Goal: Task Accomplishment & Management: Use online tool/utility

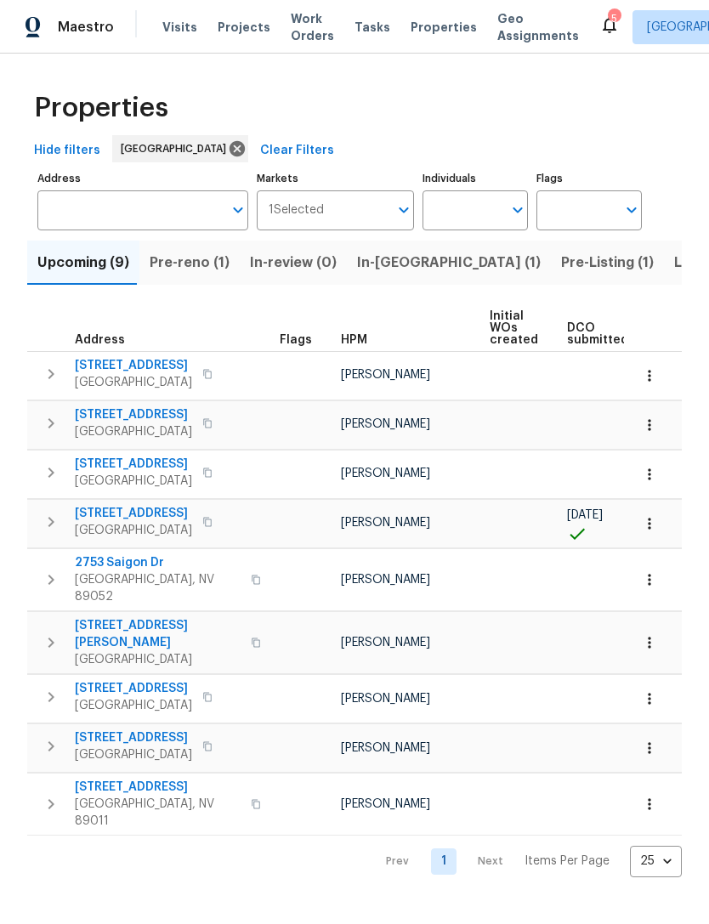
click at [62, 202] on input "Address" at bounding box center [129, 210] width 185 height 40
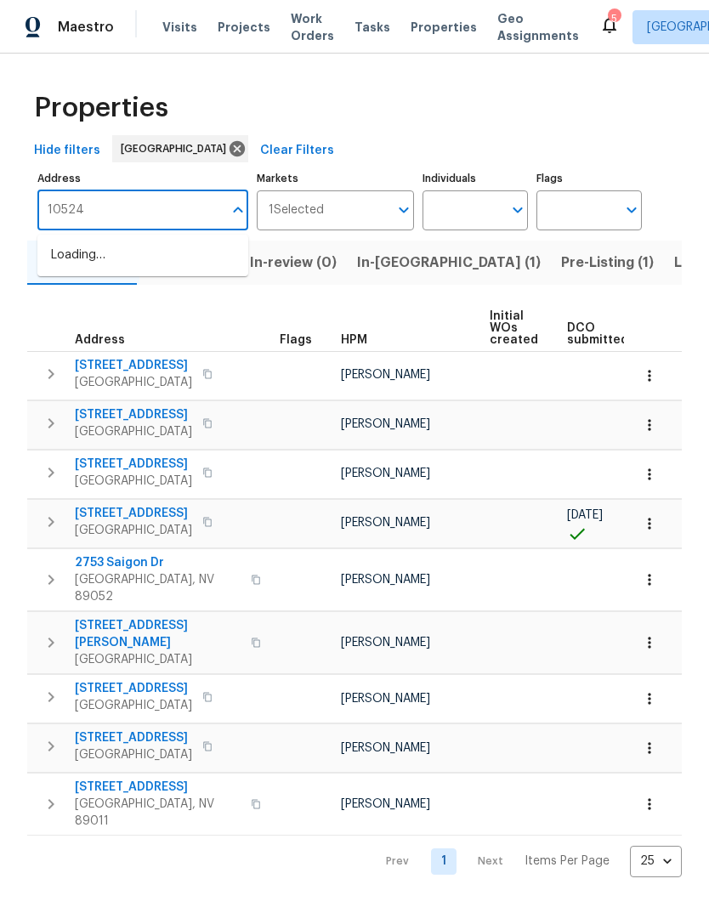
type input "10524"
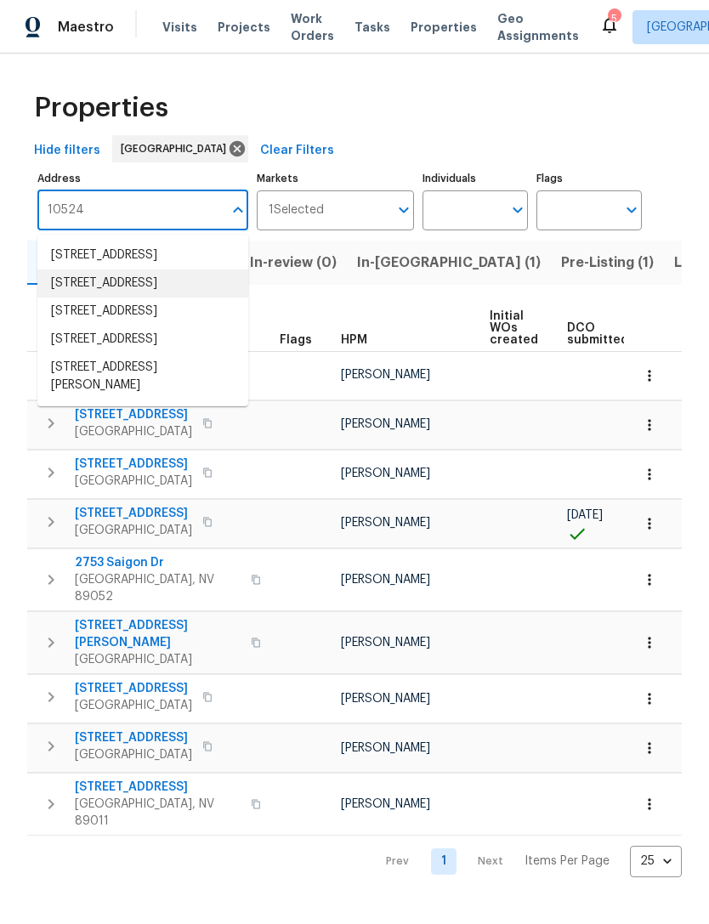
click at [61, 298] on li "10524 India Hawthorn Ave Las Vegas NV 89144" at bounding box center [142, 284] width 211 height 28
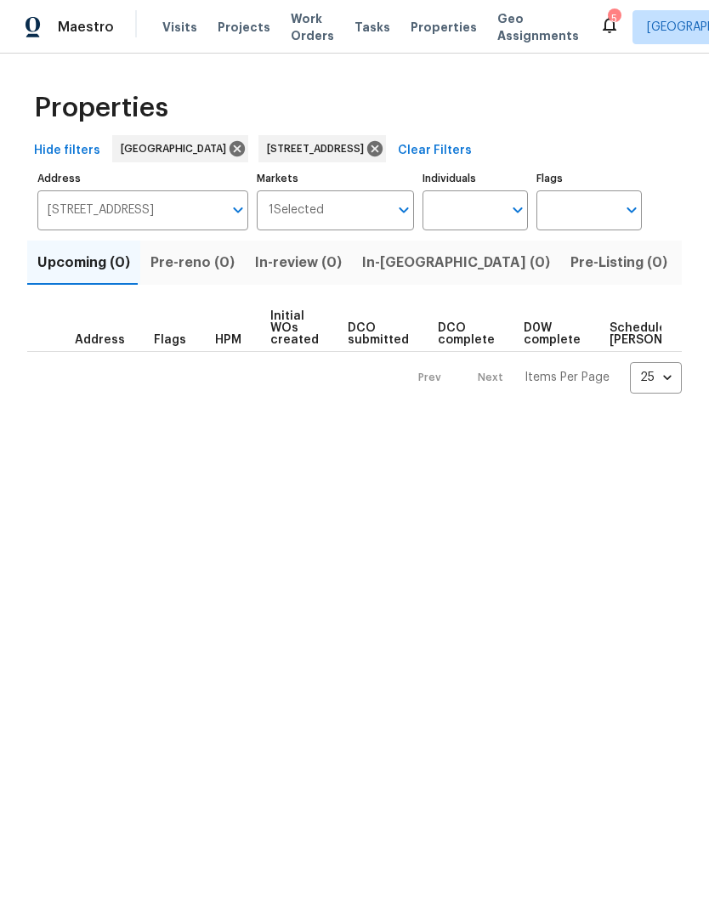
click at [688, 270] on span "Listed (1)" at bounding box center [718, 263] width 61 height 24
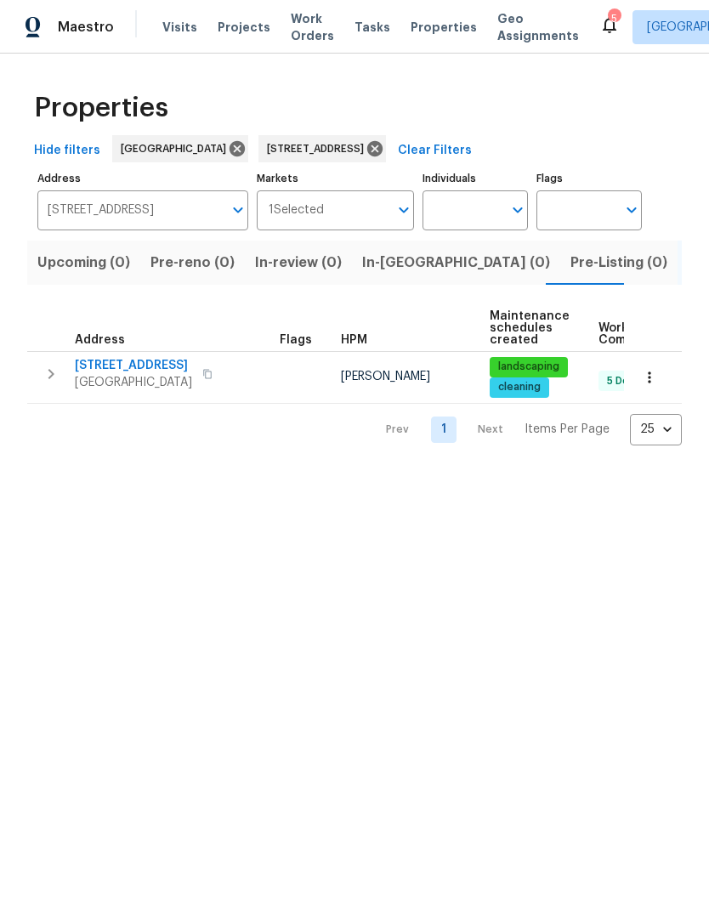
click at [112, 366] on span "[STREET_ADDRESS]" at bounding box center [133, 365] width 117 height 17
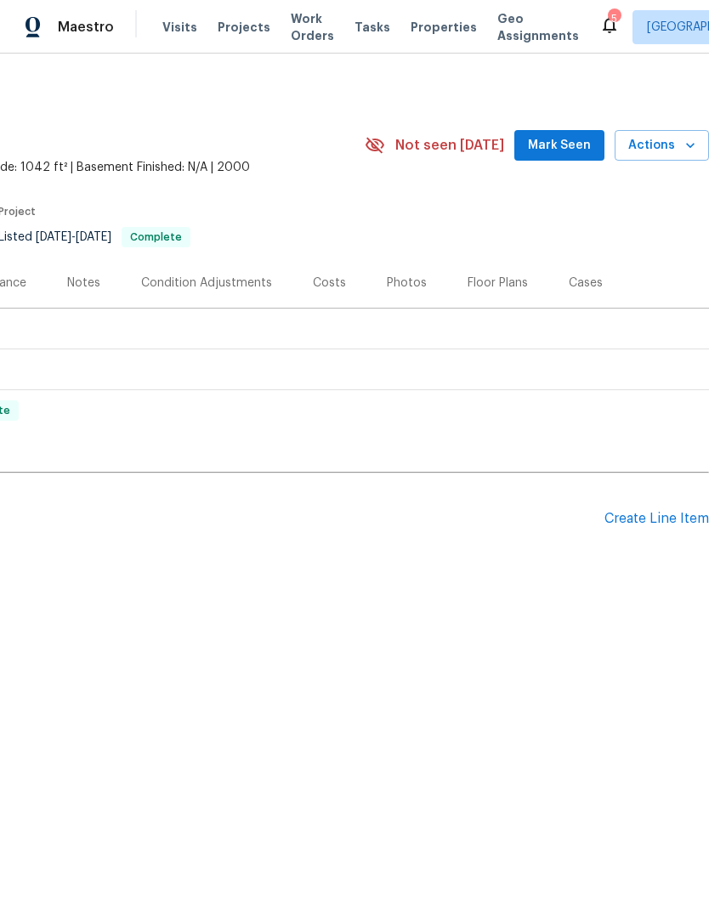
scroll to position [0, 252]
click at [628, 512] on div "Create Line Item" at bounding box center [657, 519] width 105 height 16
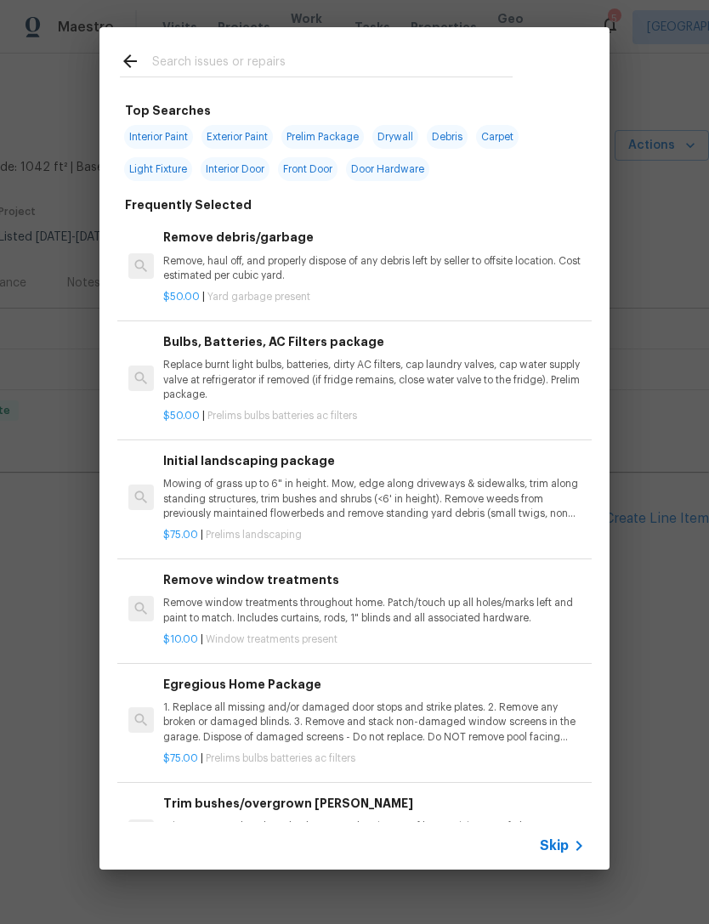
click at [162, 43] on div at bounding box center [316, 60] width 434 height 67
click at [177, 63] on input "text" at bounding box center [332, 64] width 361 height 26
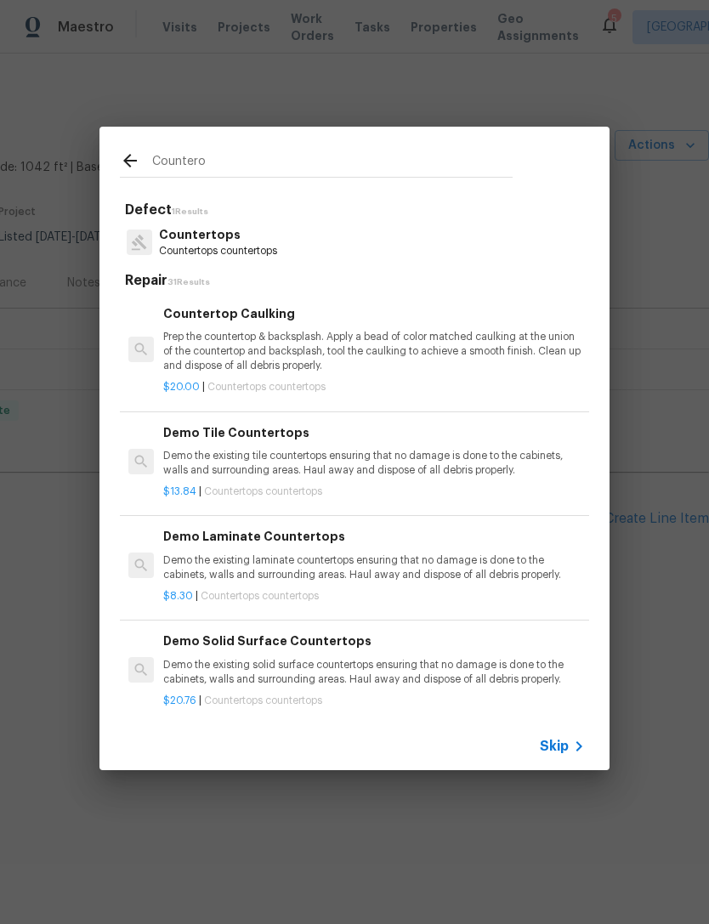
type input "Counter"
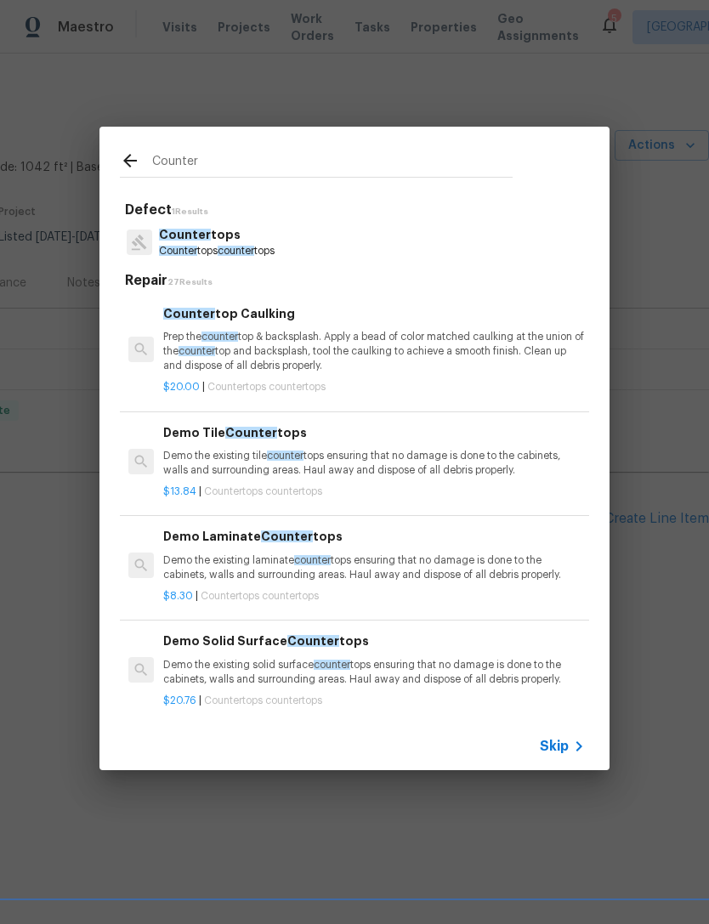
click at [197, 241] on span "Counter" at bounding box center [185, 235] width 52 height 12
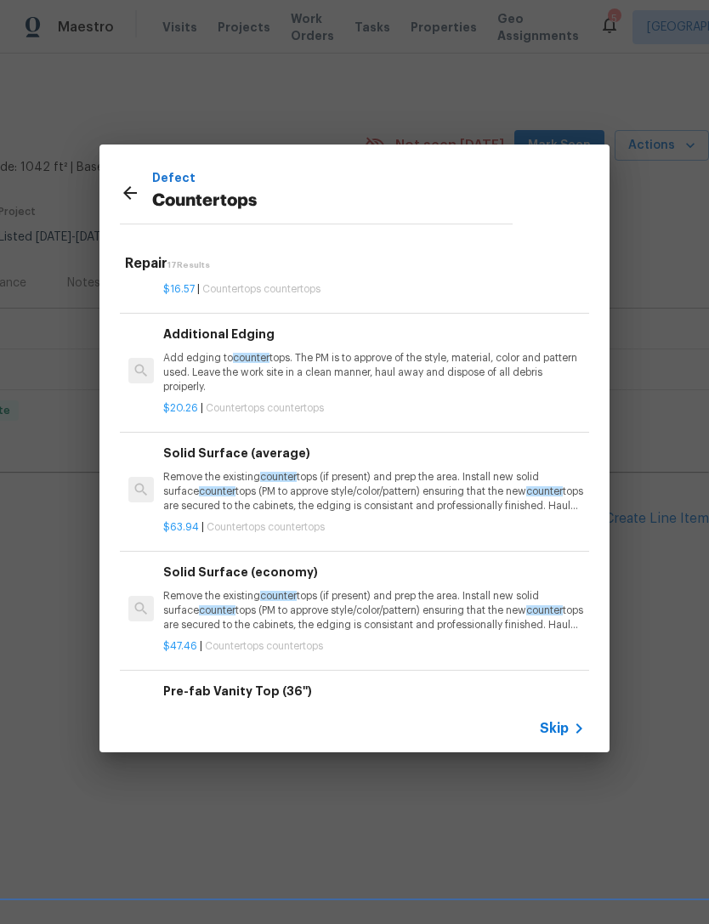
scroll to position [497, 0]
click at [199, 505] on p "Remove the existing counter tops (if present) and prep the area. Install new so…" at bounding box center [374, 492] width 422 height 43
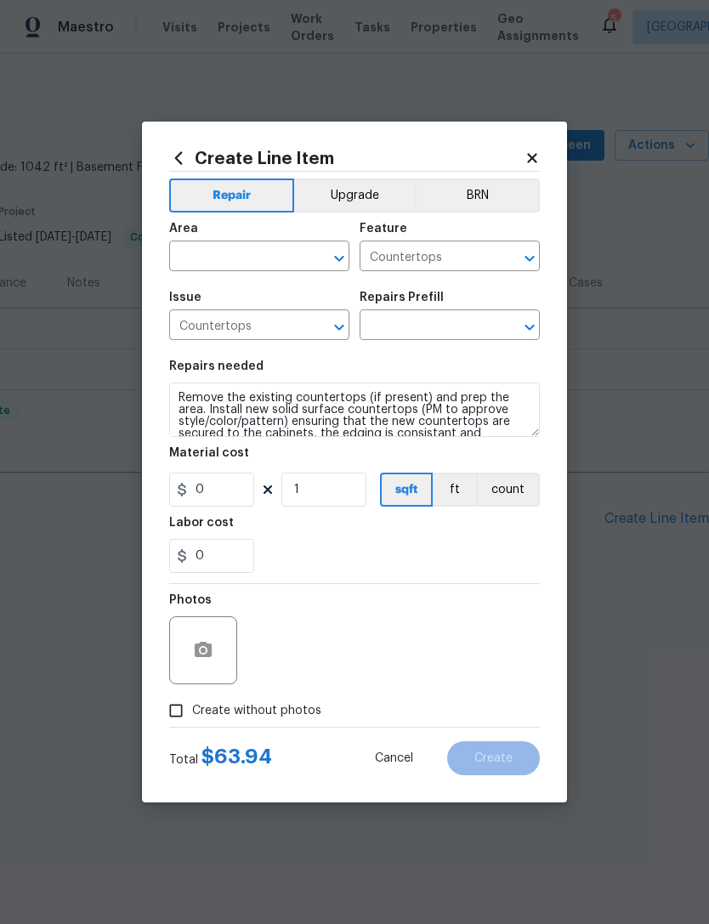
type input "Solid Surface (average) $63.94"
type input "63.94"
click at [212, 492] on input "63.94" at bounding box center [211, 490] width 85 height 34
click at [325, 492] on input "1" at bounding box center [323, 490] width 85 height 34
type input "55"
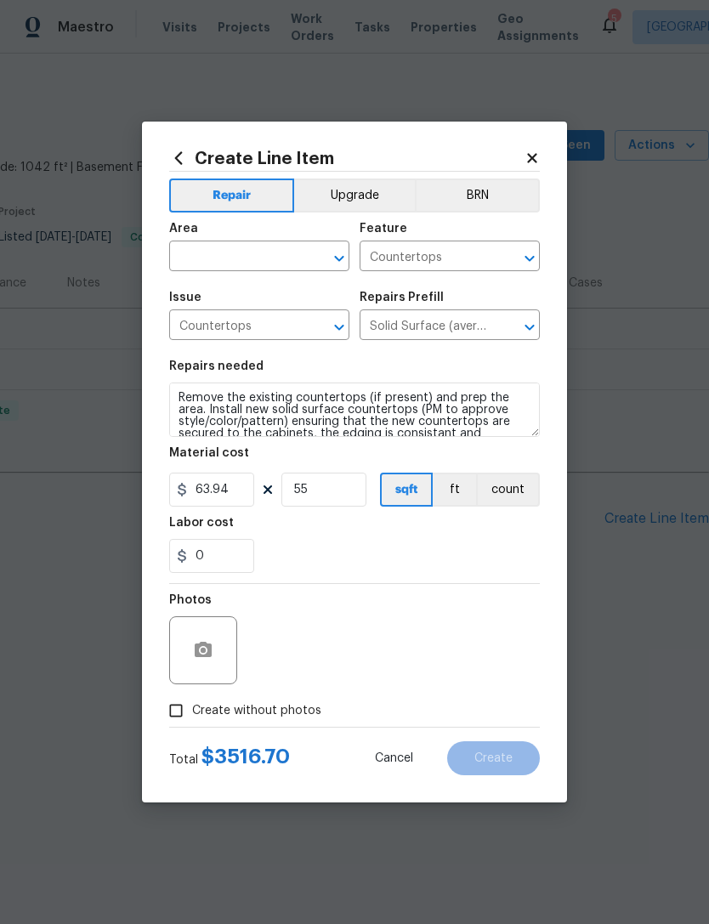
click at [310, 563] on div "0" at bounding box center [354, 556] width 371 height 34
click at [196, 246] on input "text" at bounding box center [235, 258] width 133 height 26
click at [187, 286] on li "Kitchen" at bounding box center [259, 295] width 180 height 28
type input "Kitchen"
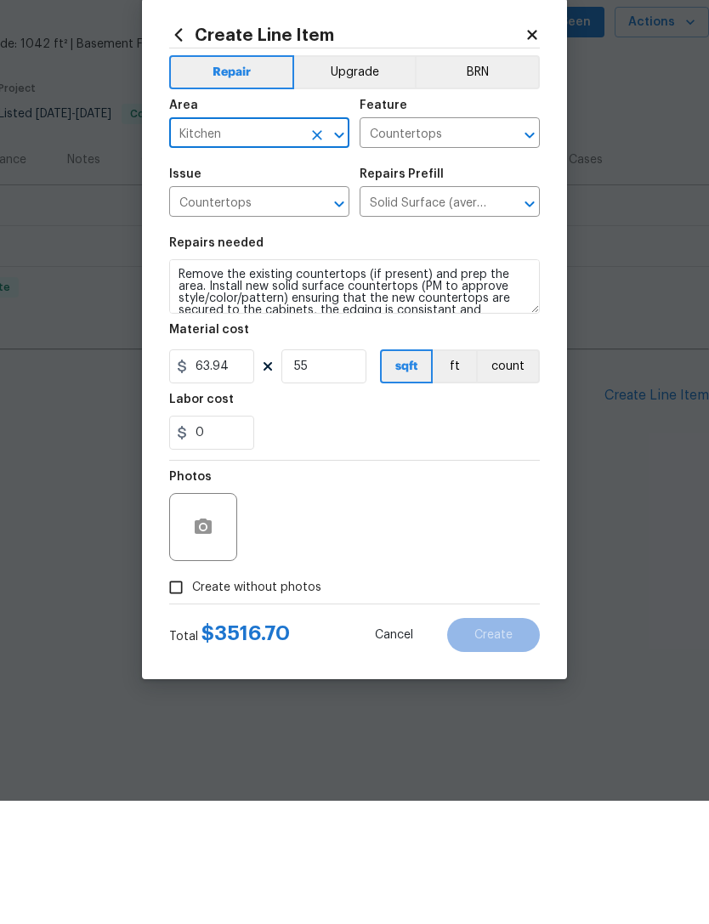
click at [341, 517] on div "Labor cost" at bounding box center [354, 528] width 371 height 22
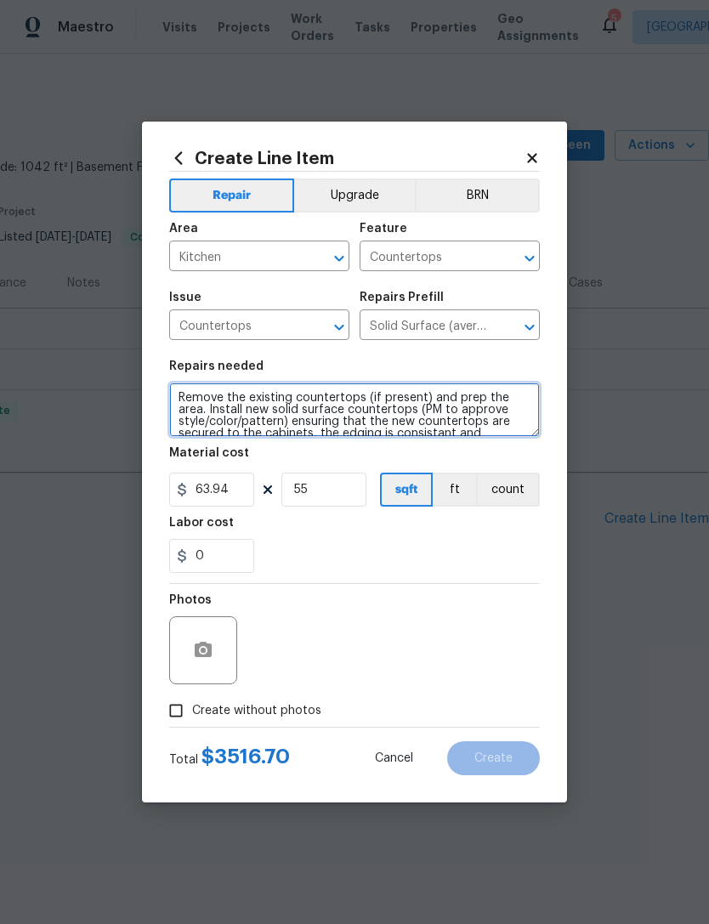
click at [428, 412] on textarea "Remove the existing countertops (if present) and prep the area. Install new sol…" at bounding box center [354, 410] width 371 height 54
click at [275, 421] on textarea "Remove the existing countertops (if present) and prep the area. Install new sol…" at bounding box center [354, 410] width 371 height 54
click at [461, 412] on textarea "Remove the existing countertops (if present) and prep the area. Install new sol…" at bounding box center [354, 410] width 371 height 54
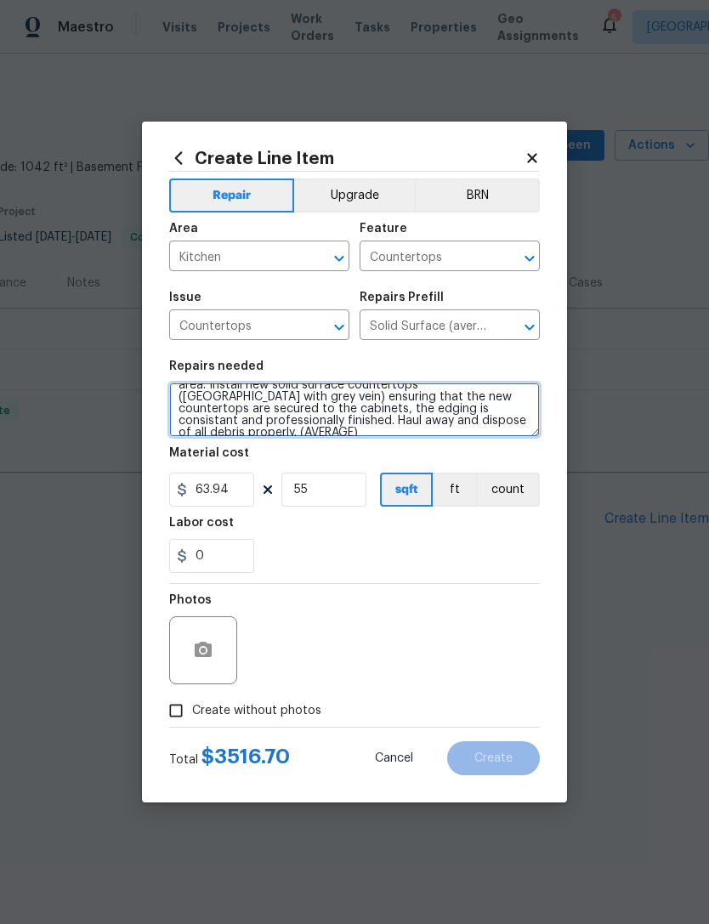
type textarea "Remove the existing countertops (if present) and prep the area. Install new sol…"
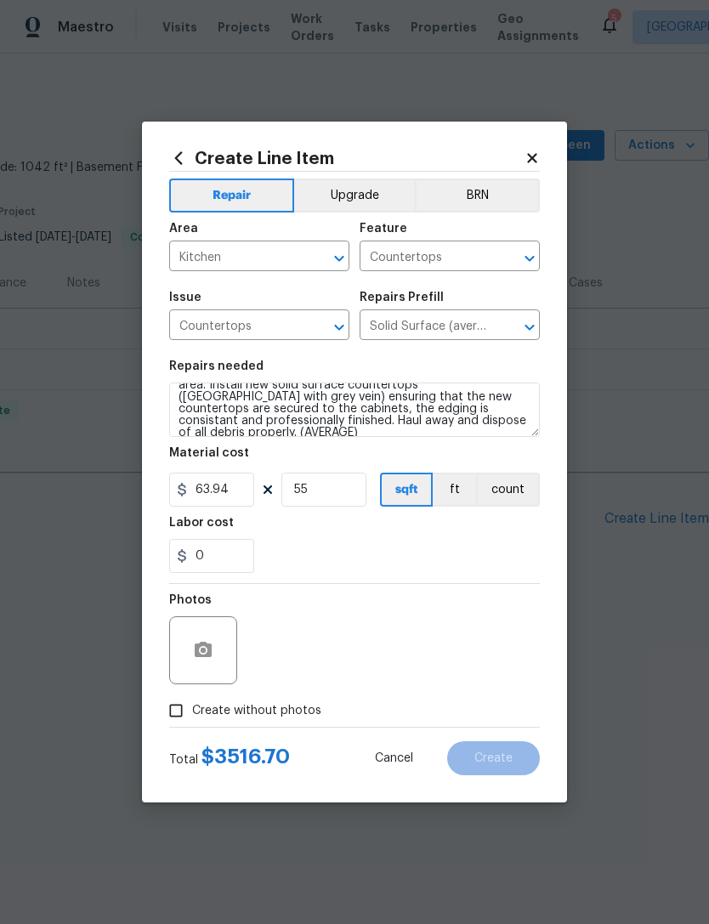
click at [295, 565] on div "0" at bounding box center [354, 556] width 371 height 34
click at [317, 492] on input "55" at bounding box center [323, 490] width 85 height 34
type input "56"
click at [293, 556] on div "0" at bounding box center [354, 556] width 371 height 34
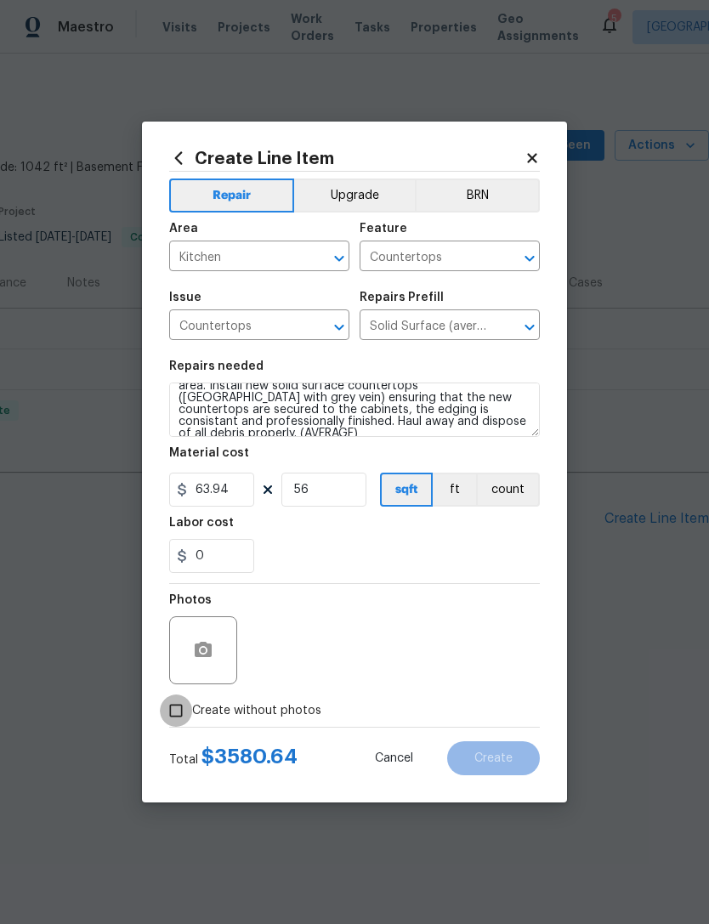
click at [180, 722] on input "Create without photos" at bounding box center [176, 711] width 32 height 32
checkbox input "true"
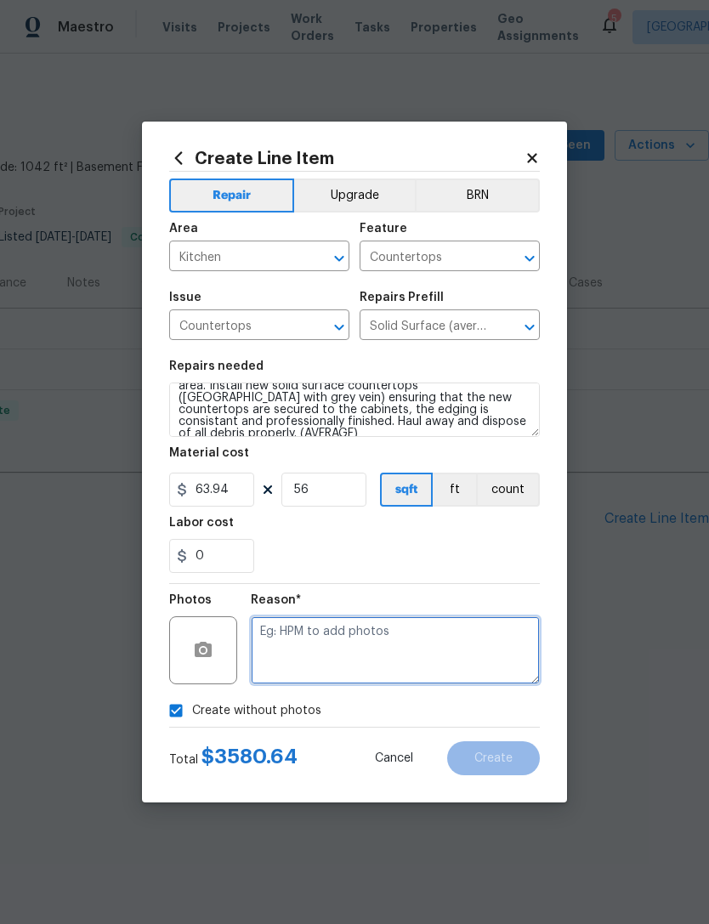
click at [277, 656] on textarea at bounding box center [395, 651] width 289 height 68
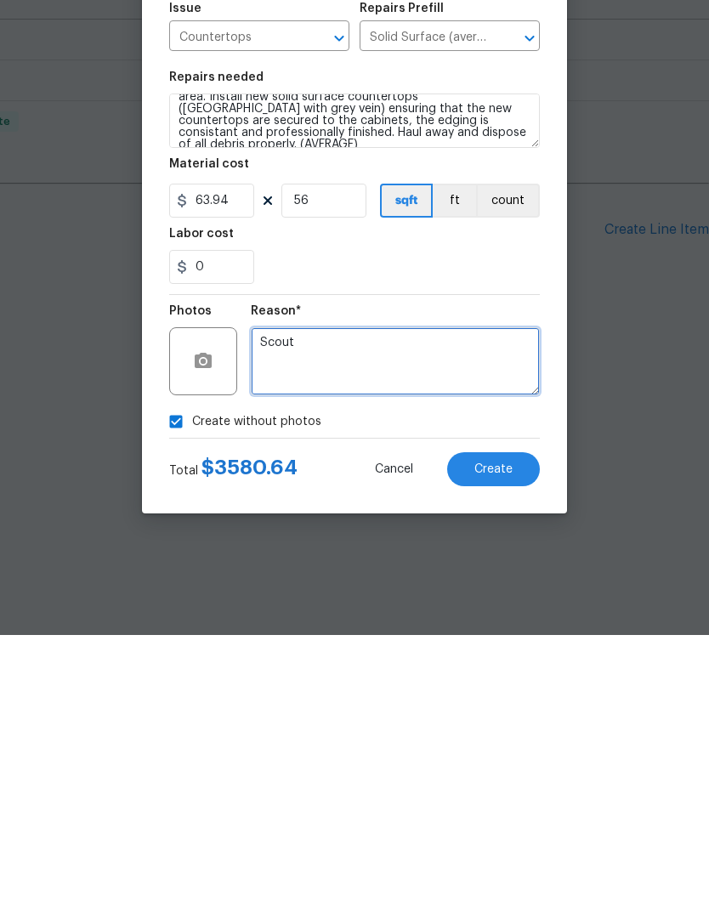
type textarea "Scout"
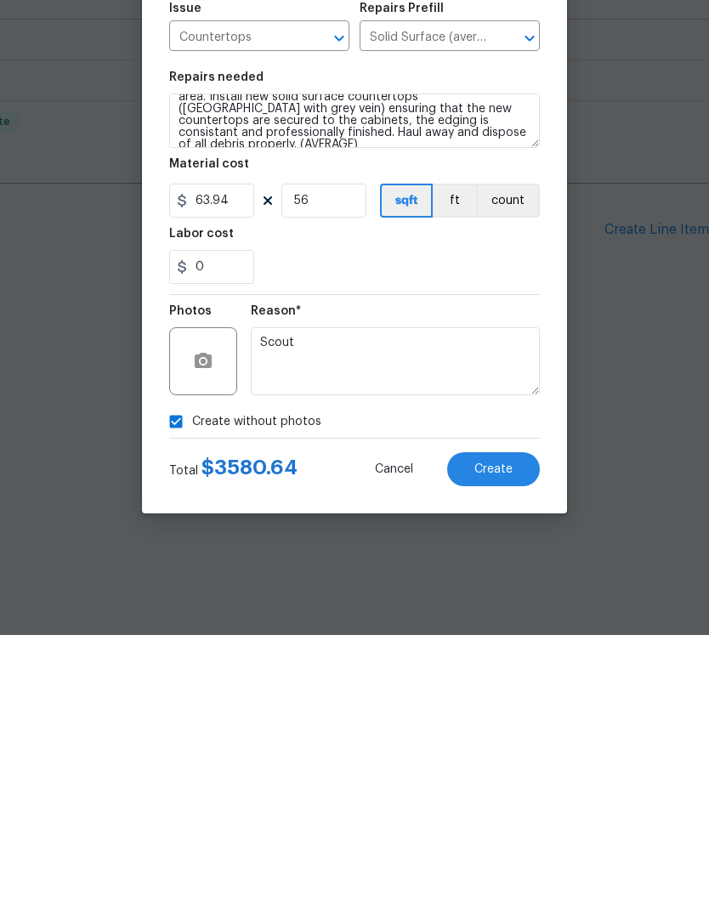
click at [334, 350] on section "Repairs needed Remove the existing countertops (if present) and prep the area. …" at bounding box center [354, 466] width 371 height 233
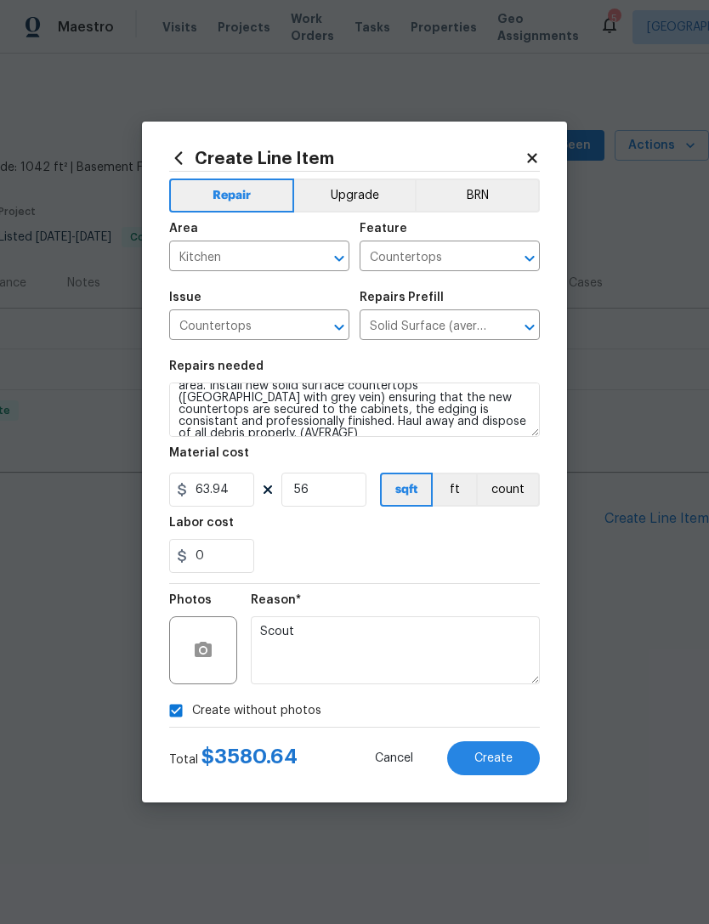
click at [533, 763] on button "Create" at bounding box center [493, 759] width 93 height 34
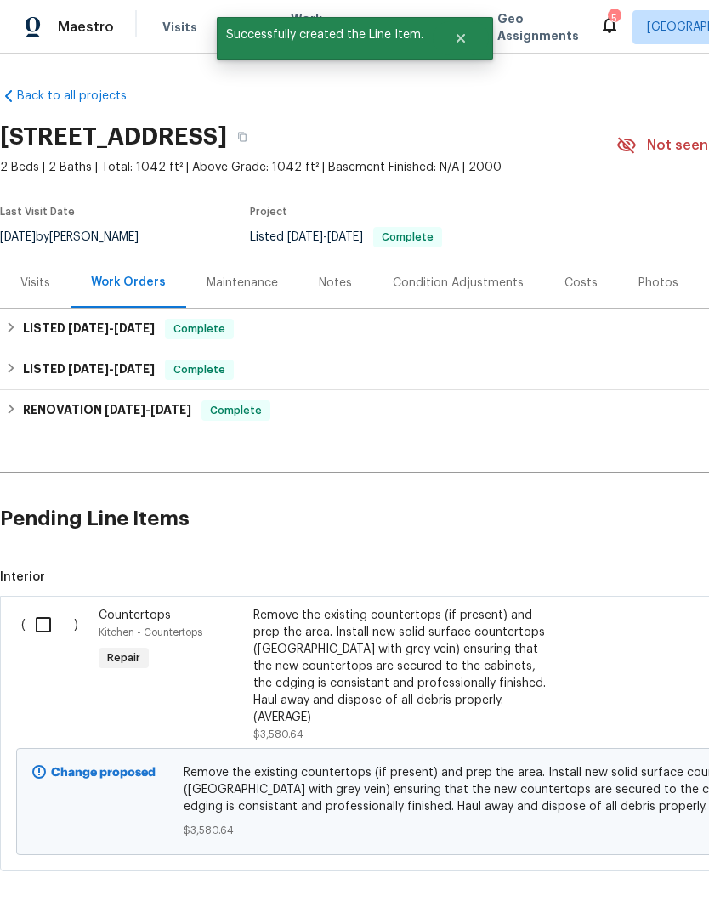
scroll to position [0, 0]
click at [122, 655] on span "Repair" at bounding box center [123, 658] width 47 height 17
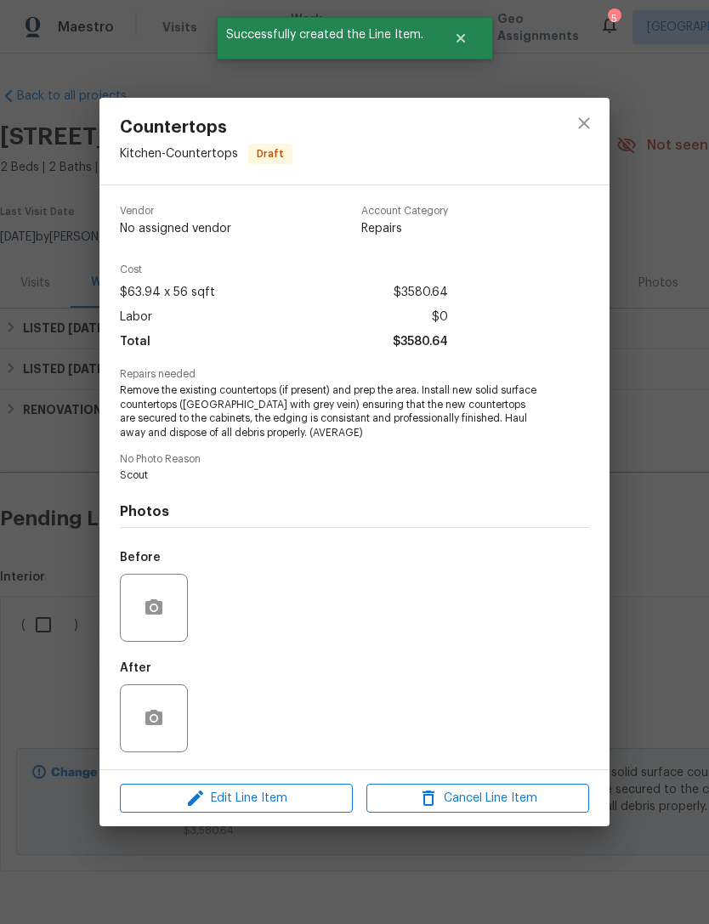
click at [269, 156] on span "Draft" at bounding box center [270, 153] width 41 height 17
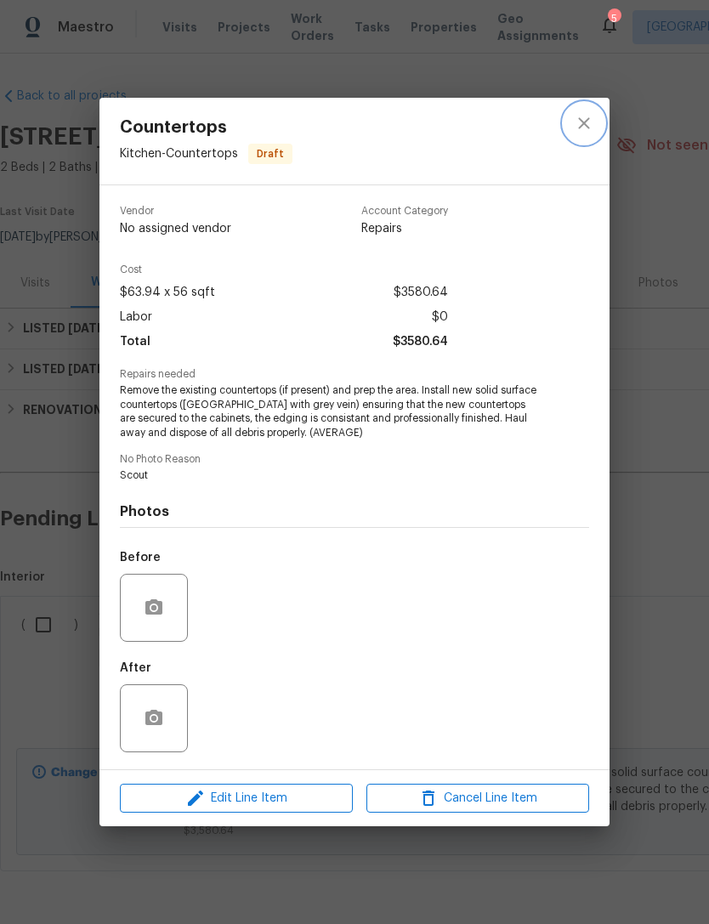
click at [592, 128] on icon "close" at bounding box center [584, 123] width 20 height 20
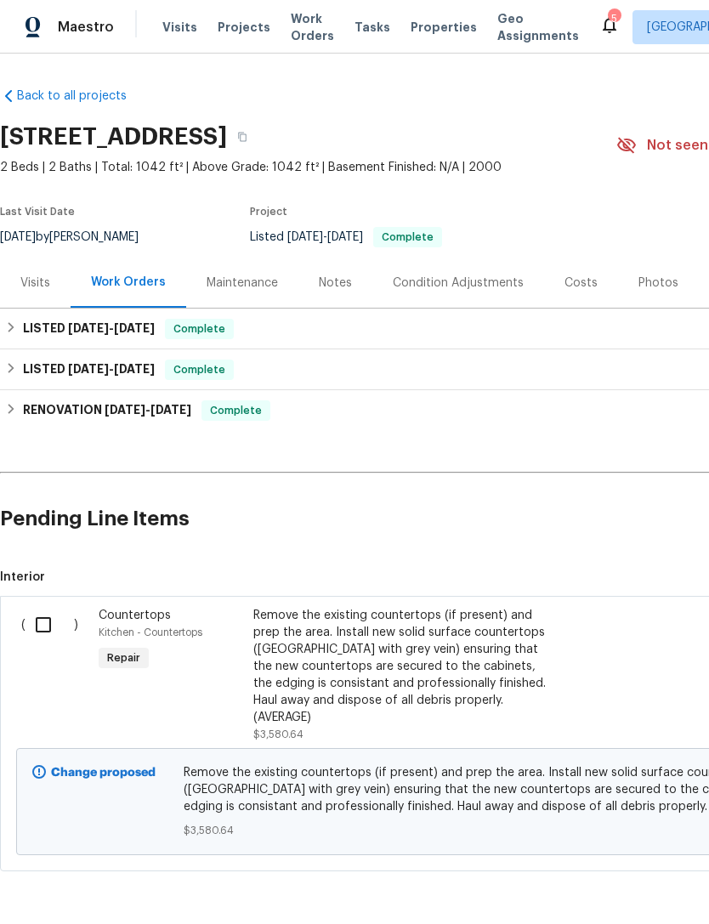
click at [54, 626] on input "checkbox" at bounding box center [50, 625] width 48 height 36
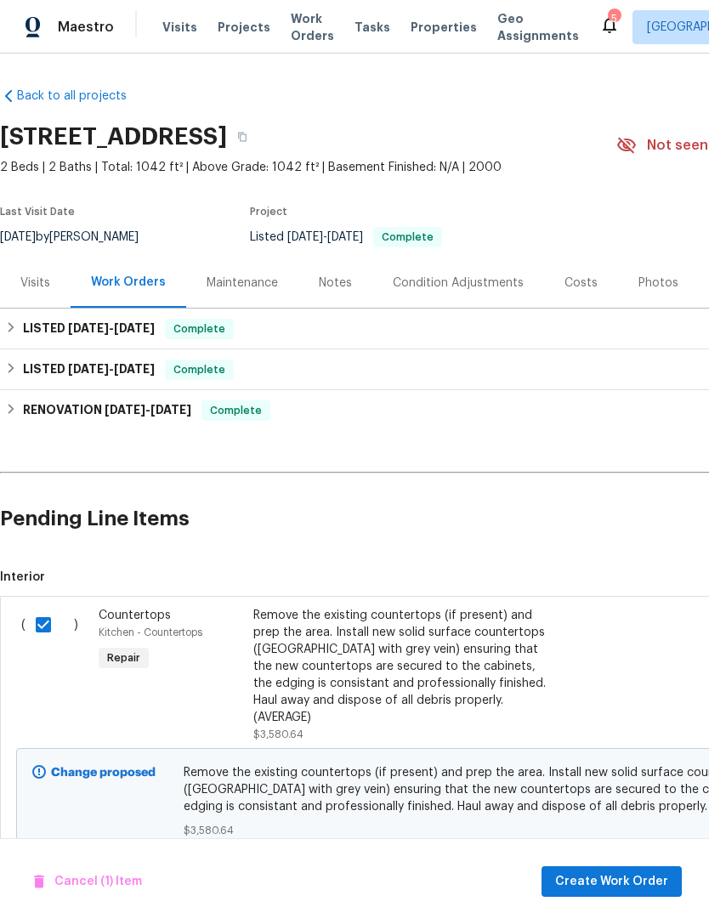
scroll to position [0, 1]
click at [44, 620] on input "checkbox" at bounding box center [49, 625] width 48 height 36
checkbox input "false"
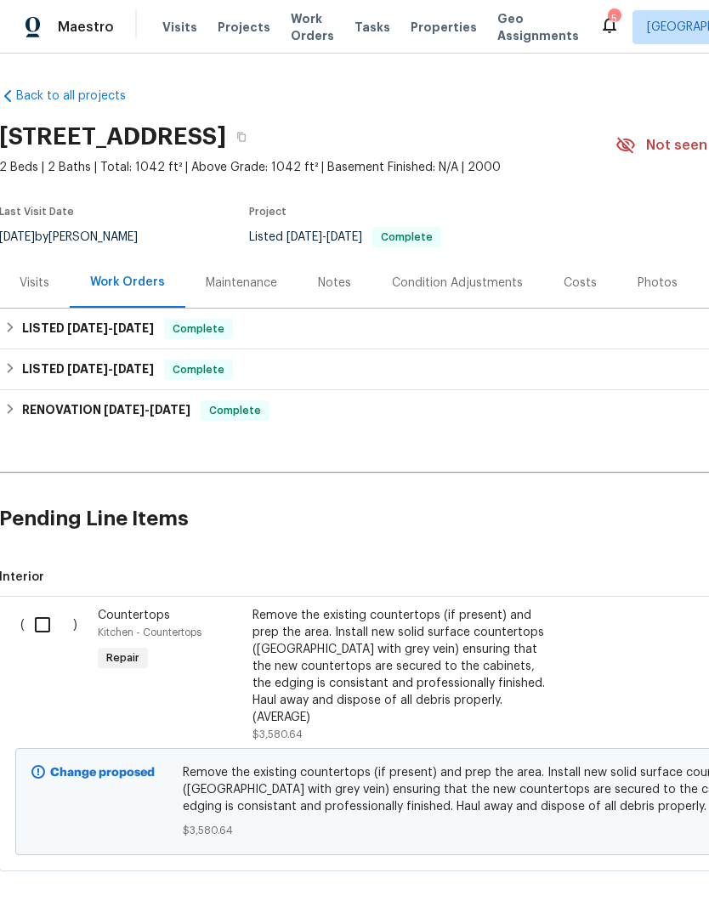
click at [592, 519] on h2 "Pending Line Items" at bounding box center [427, 519] width 856 height 79
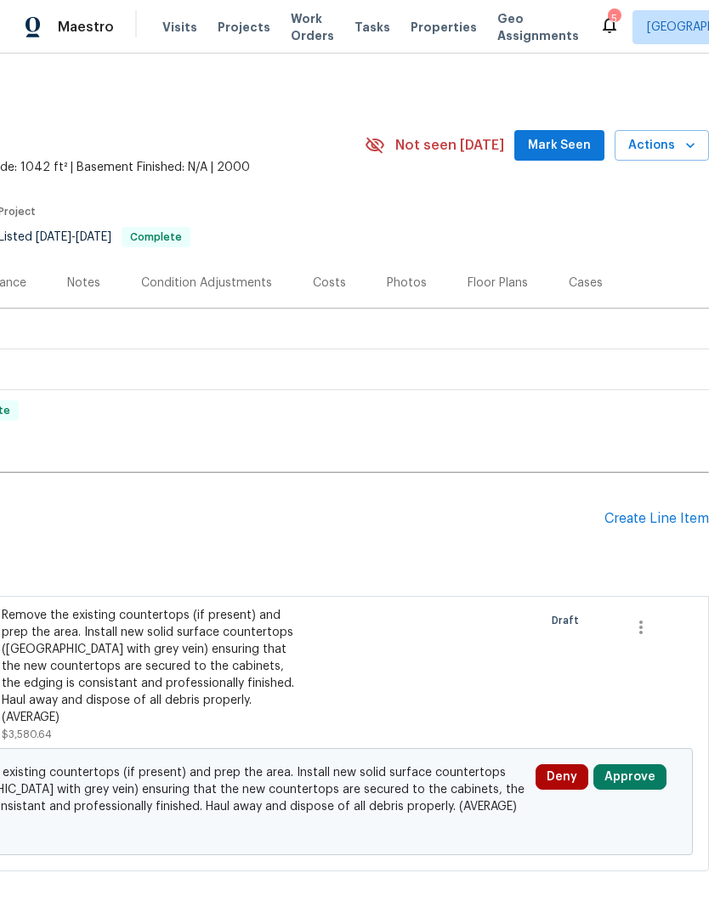
scroll to position [0, 252]
click at [664, 520] on div "Create Line Item" at bounding box center [657, 519] width 105 height 16
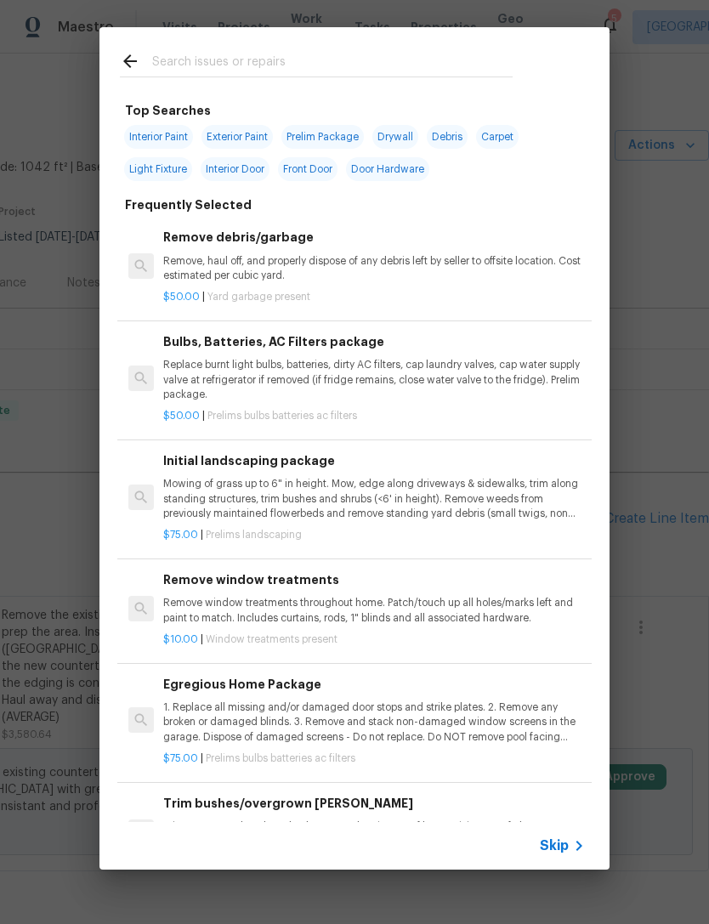
click at [162, 71] on input "text" at bounding box center [332, 64] width 361 height 26
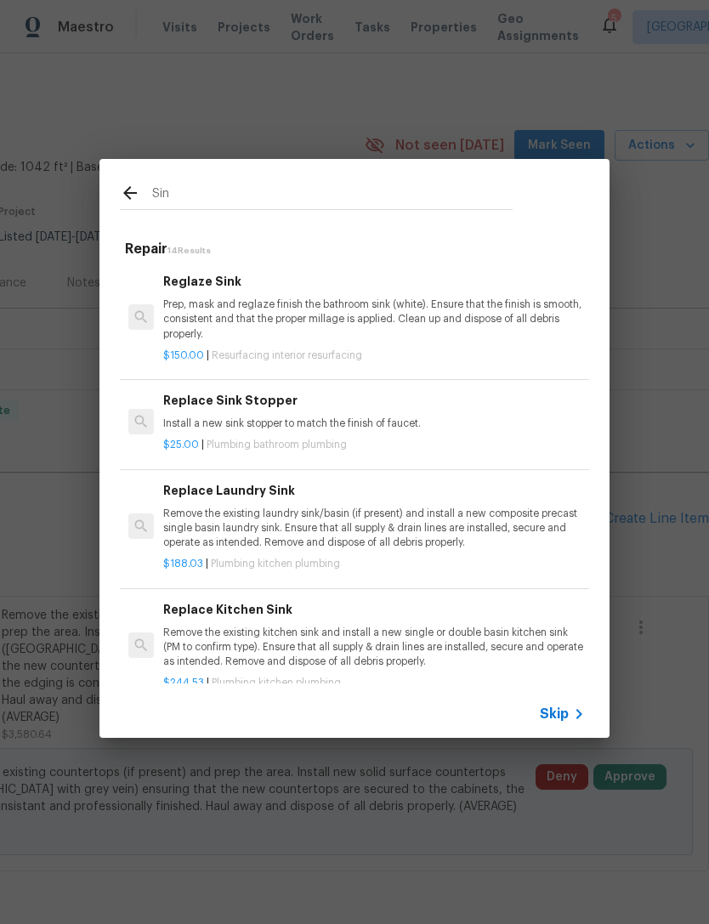
type input "Sink"
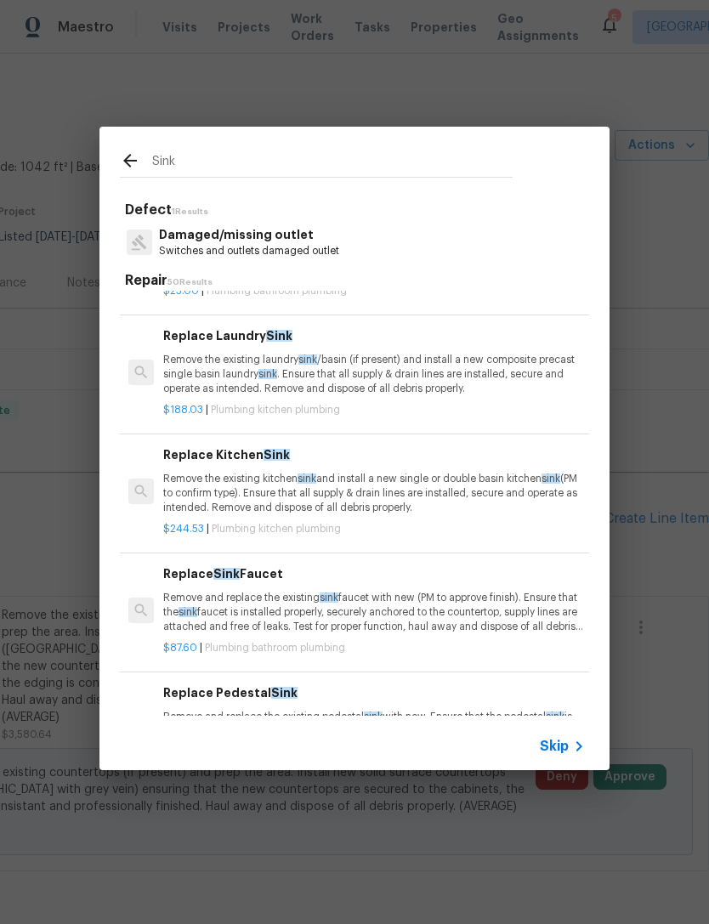
scroll to position [189, 0]
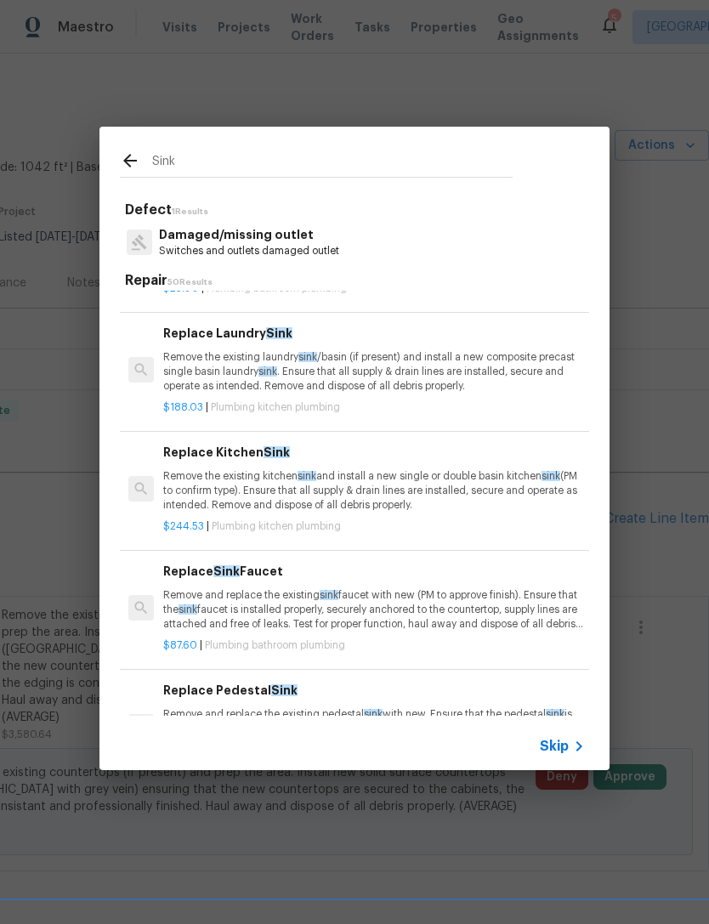
click at [168, 472] on p "Remove the existing kitchen sink and install a new single or double basin kitch…" at bounding box center [374, 490] width 422 height 43
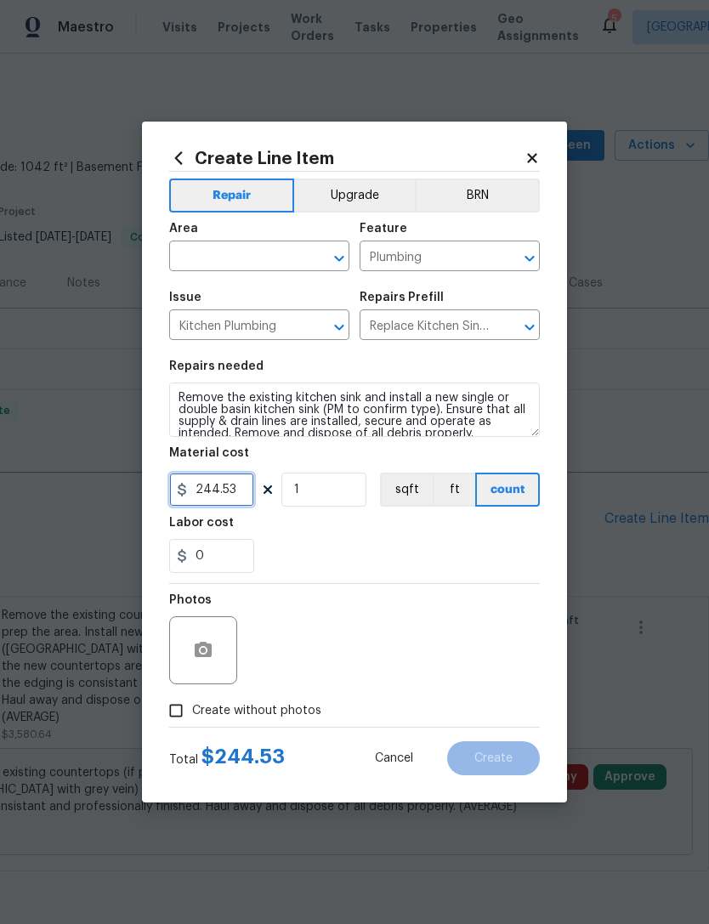
click at [187, 478] on input "244.53" at bounding box center [211, 490] width 85 height 34
click at [208, 265] on input "text" at bounding box center [235, 258] width 133 height 26
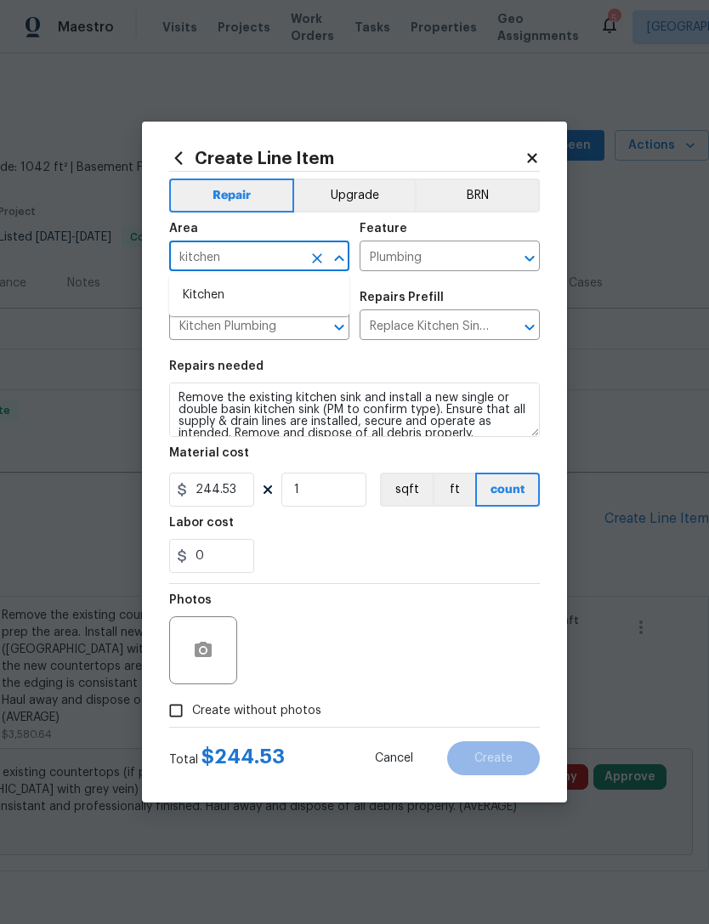
click at [196, 267] on input "kitchen" at bounding box center [235, 258] width 133 height 26
click at [195, 266] on input "kitchen" at bounding box center [235, 258] width 133 height 26
click at [193, 306] on li "Kitchen" at bounding box center [259, 295] width 180 height 28
type input "Kitchen"
click at [199, 311] on div "Issue" at bounding box center [259, 303] width 180 height 22
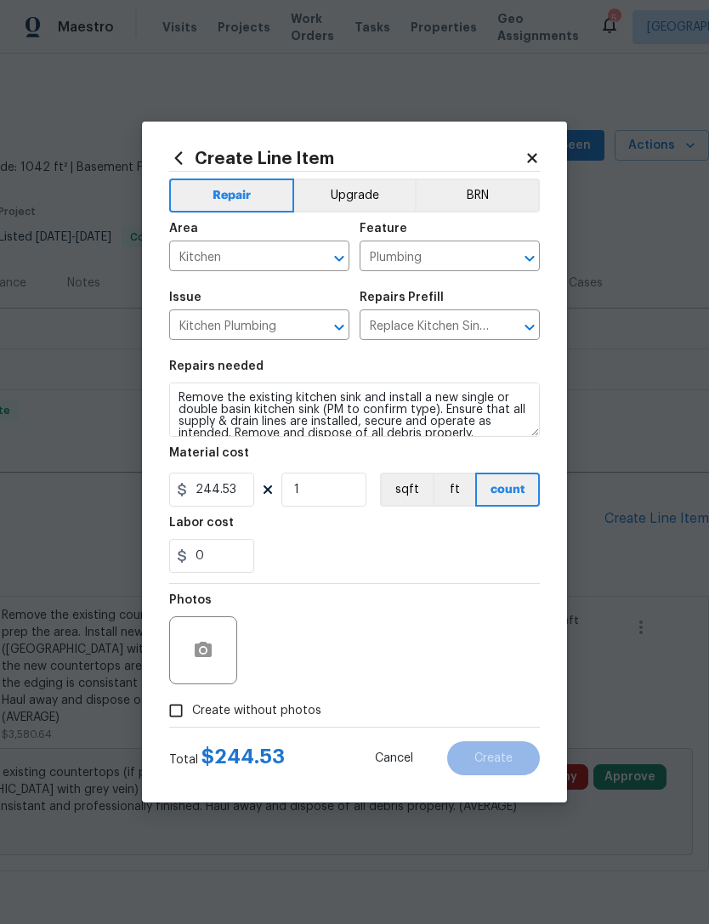
click at [326, 194] on button "Upgrade" at bounding box center [355, 196] width 122 height 34
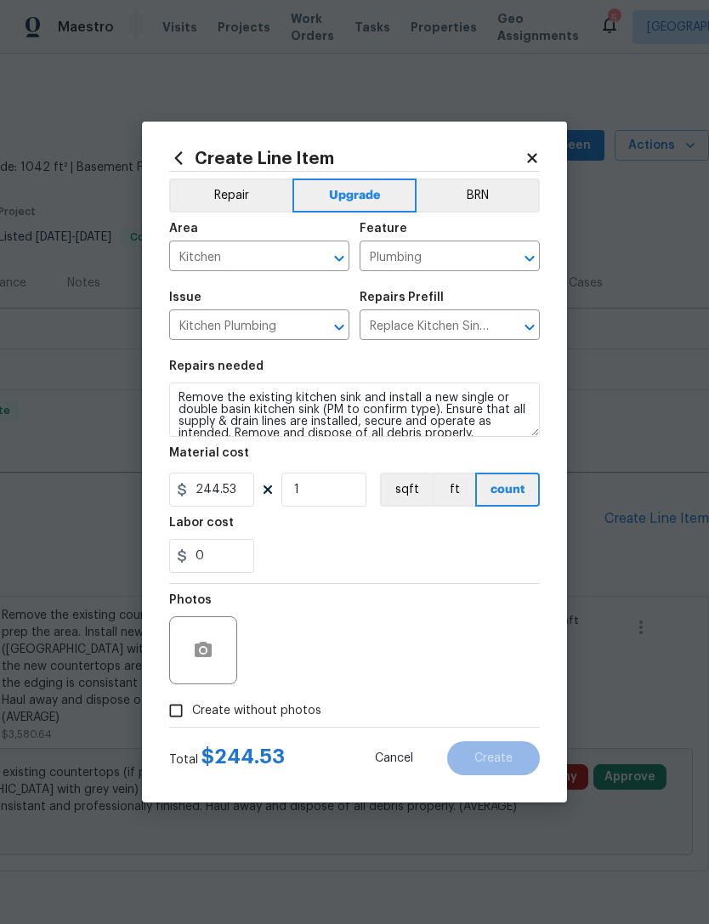
click at [180, 725] on input "Create without photos" at bounding box center [176, 711] width 32 height 32
checkbox input "true"
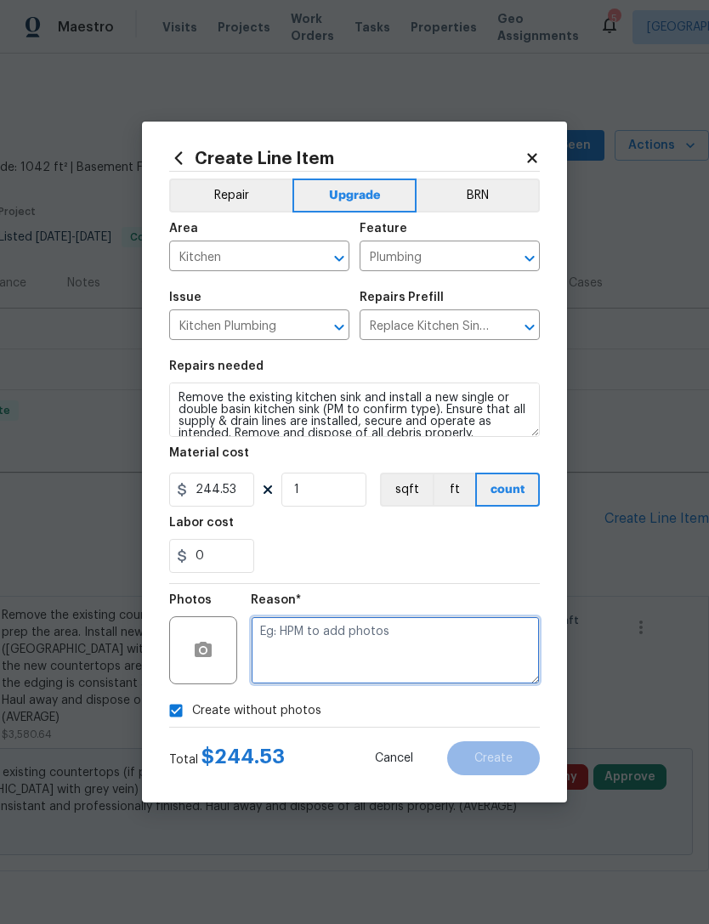
click at [288, 656] on textarea at bounding box center [395, 651] width 289 height 68
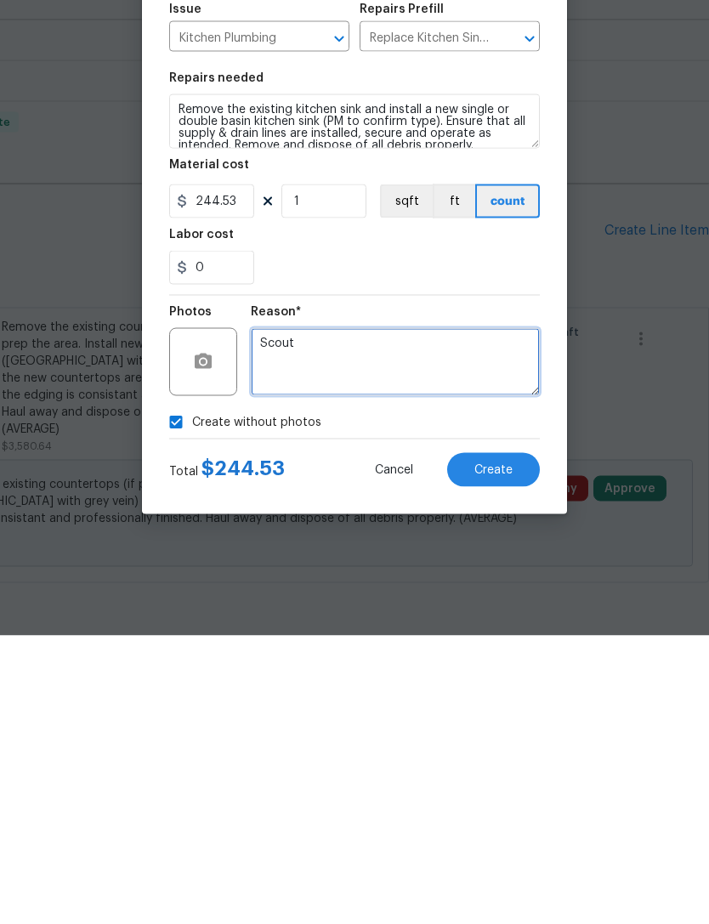
type textarea "Scout"
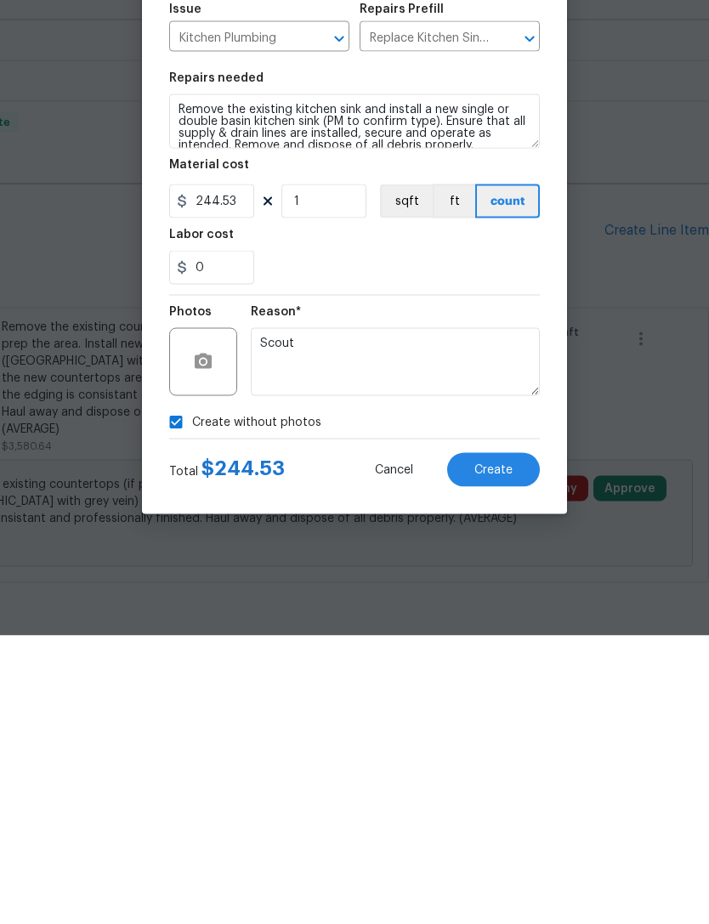
click at [299, 539] on div "0" at bounding box center [354, 556] width 371 height 34
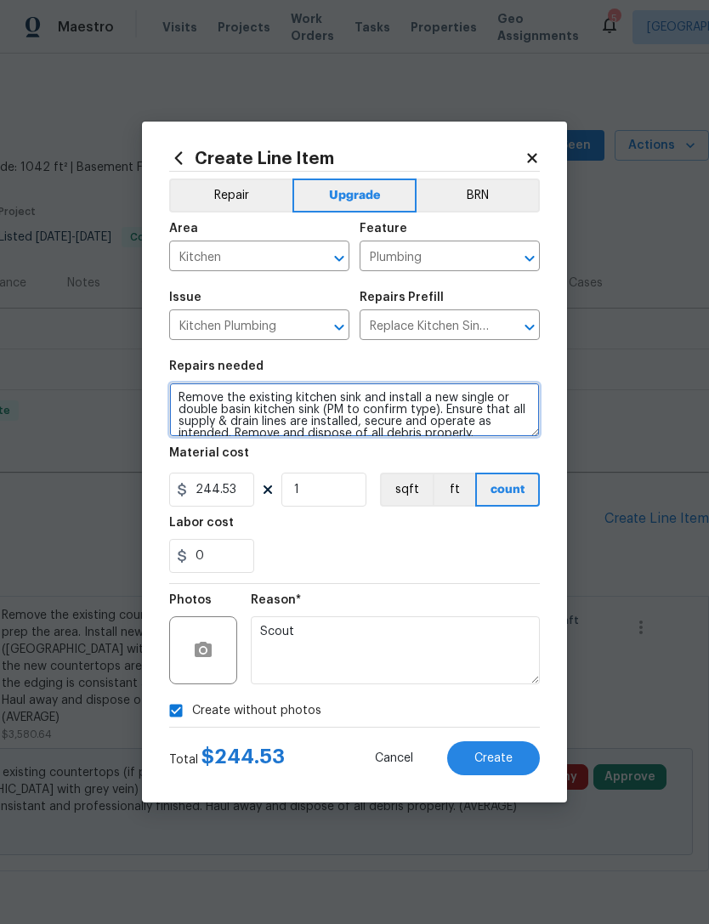
click at [413, 398] on textarea "Remove the existing kitchen sink and install a new single or double basin kitch…" at bounding box center [354, 410] width 371 height 54
click at [429, 408] on textarea "Remove the existing kitchen sink and install a new single or double basin kitch…" at bounding box center [354, 410] width 371 height 54
type textarea "Remove the existing kitchen sink and install a new single or double basin kitch…"
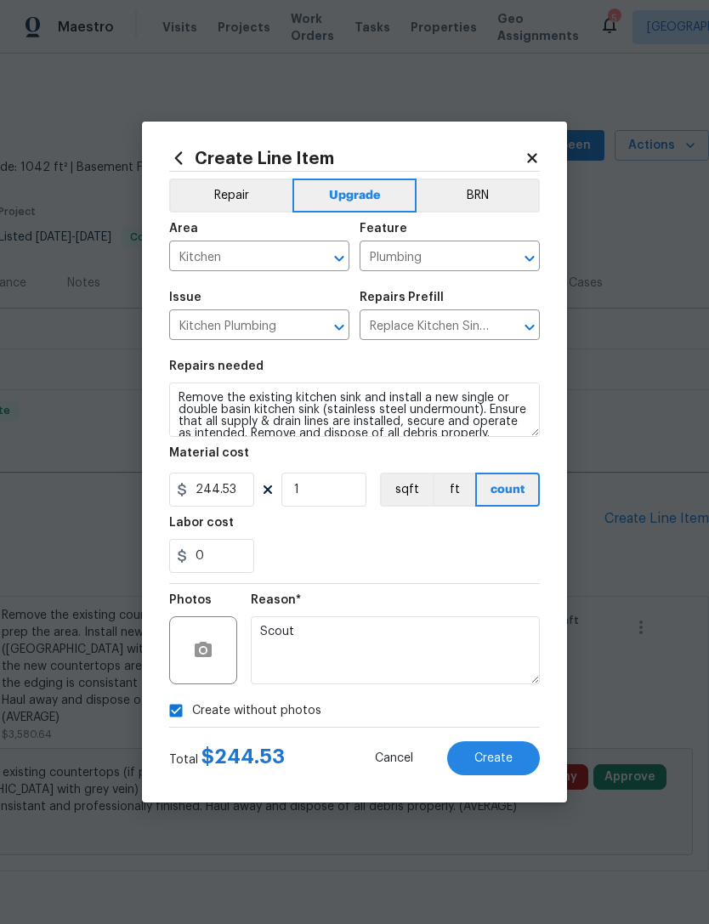
click at [328, 556] on div "0" at bounding box center [354, 556] width 371 height 34
click at [513, 767] on button "Create" at bounding box center [493, 759] width 93 height 34
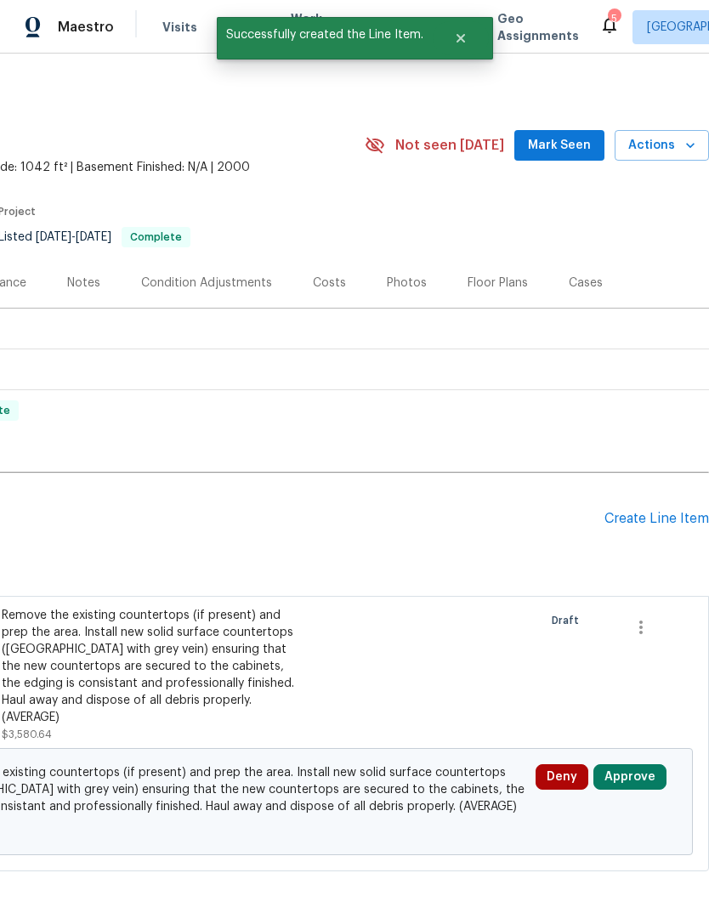
scroll to position [0, 0]
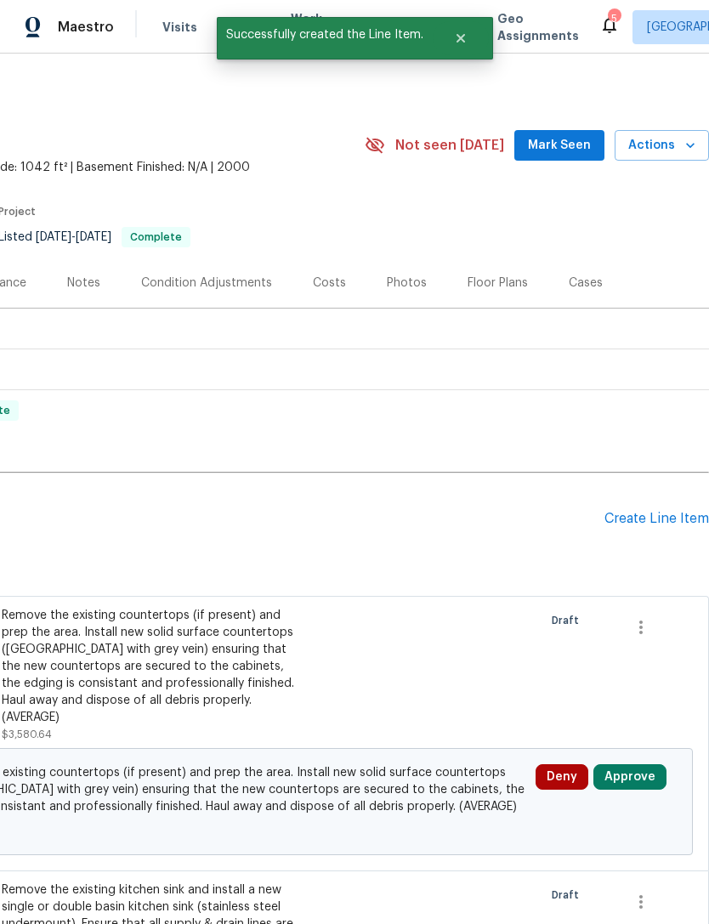
click at [637, 526] on div "Create Line Item" at bounding box center [657, 519] width 105 height 16
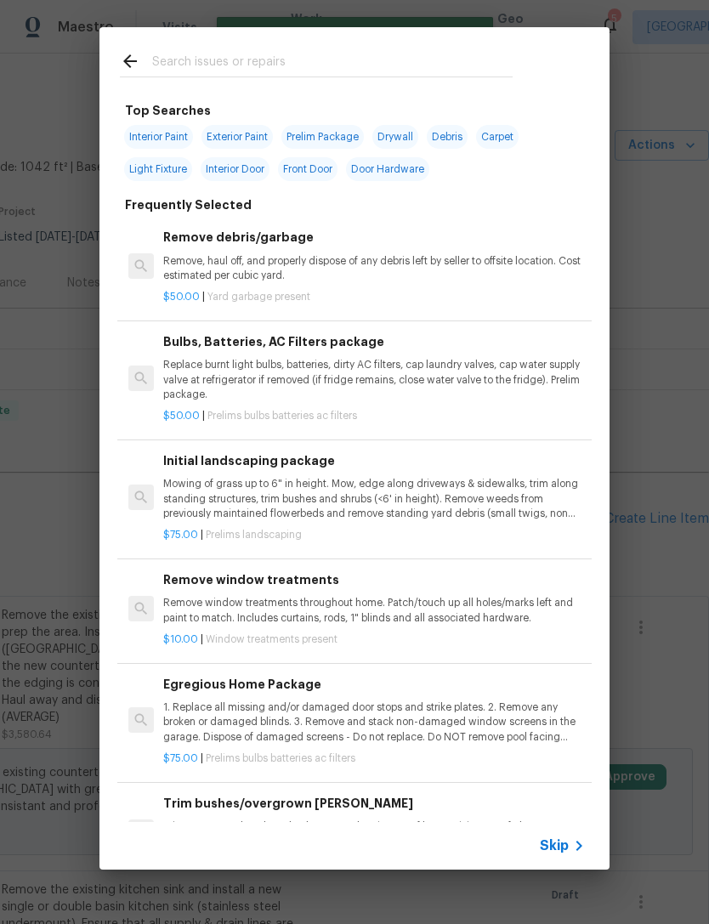
click at [173, 61] on input "text" at bounding box center [332, 64] width 361 height 26
type input "Drywall"
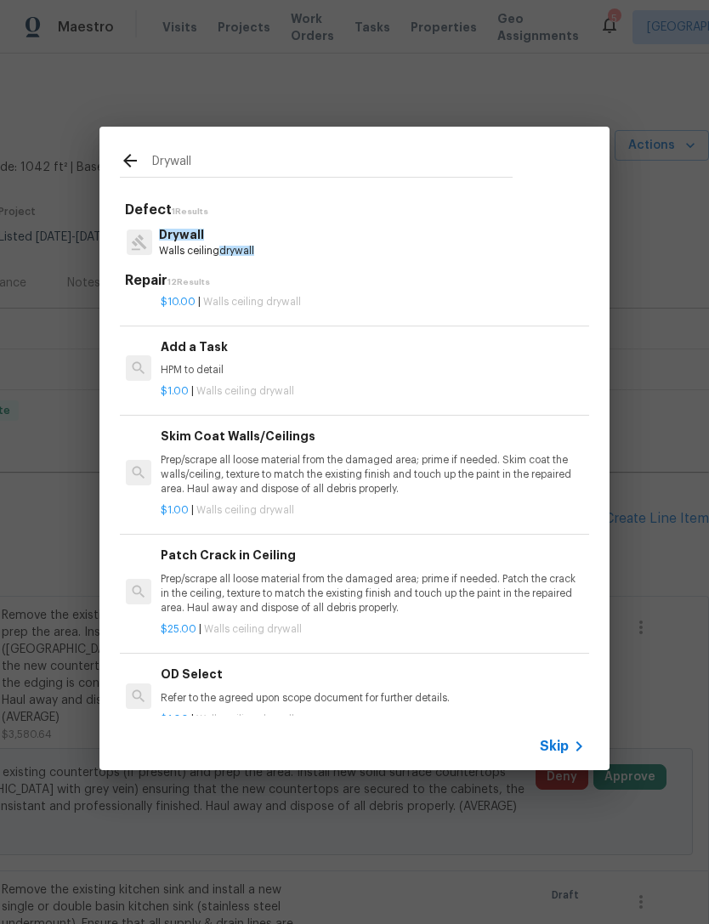
scroll to position [562, 3]
click at [168, 460] on p "Prep/scrape all loose material from the damaged area; prime if needed. Skim coa…" at bounding box center [372, 474] width 422 height 43
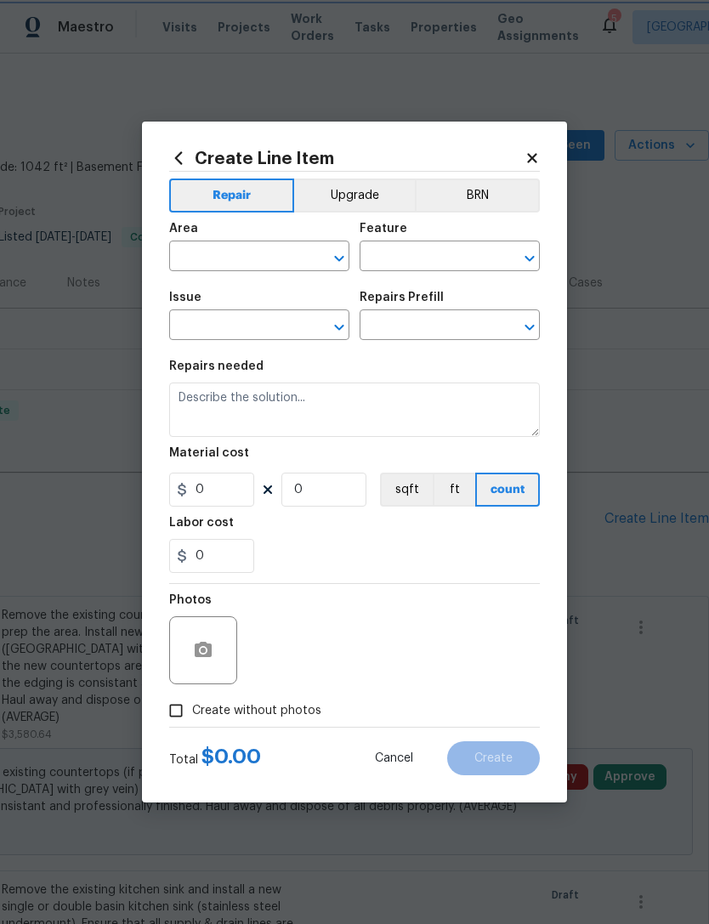
type input "Walls and Ceiling"
type input "Drywall"
type input "Skim Coat Walls/Ceilings $1.00"
type textarea "Prep/scrape all loose material from the damaged area; prime if needed. Skim coa…"
type input "1"
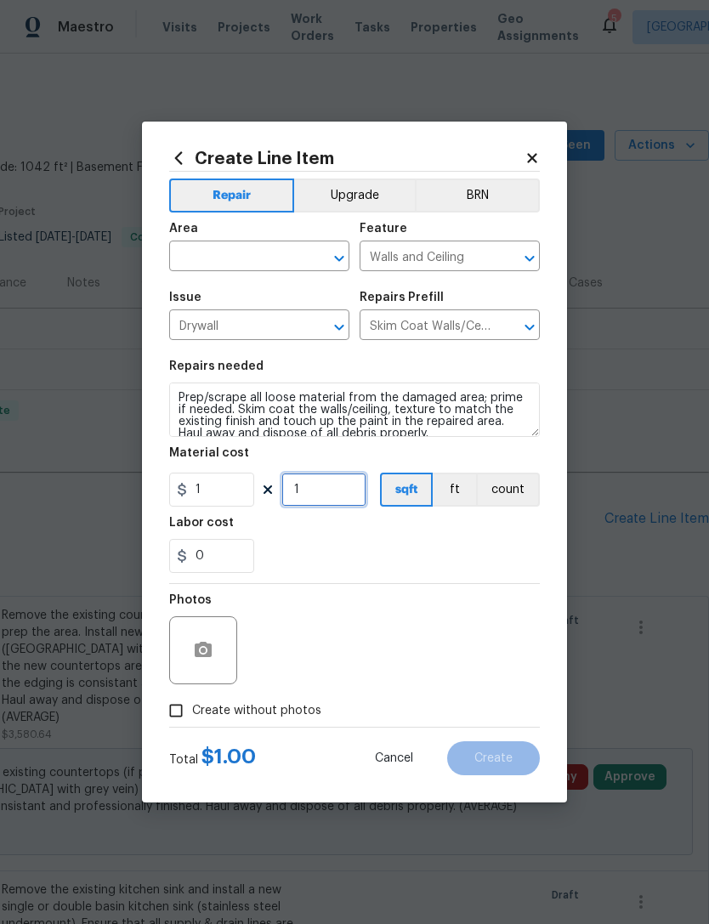
click at [313, 501] on input "1" at bounding box center [323, 490] width 85 height 34
type input "200"
click at [304, 571] on div "0" at bounding box center [354, 556] width 371 height 34
click at [182, 719] on input "Create without photos" at bounding box center [176, 711] width 32 height 32
checkbox input "true"
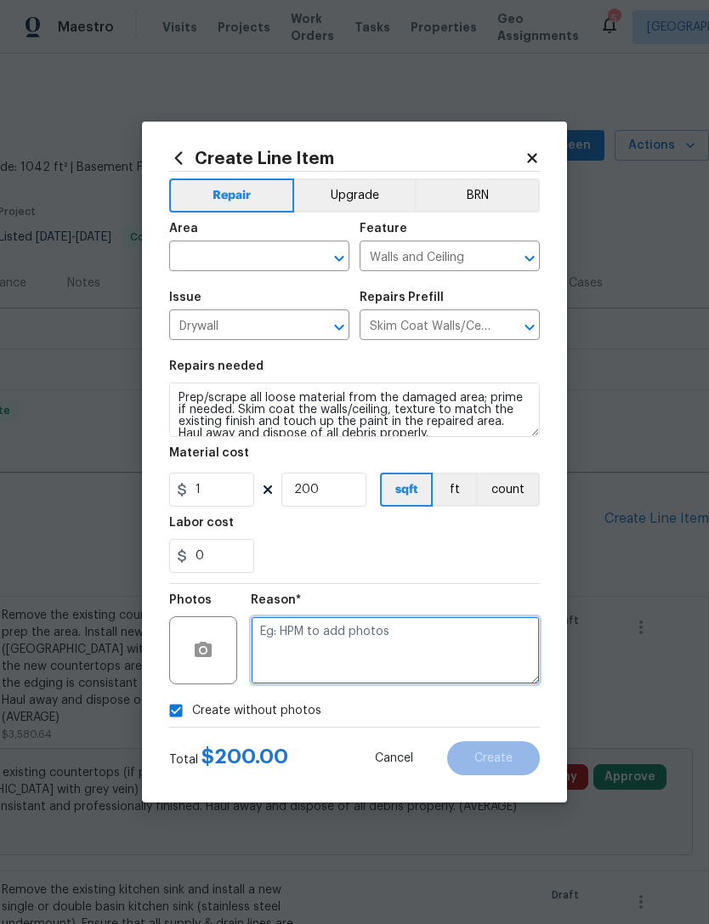
click at [287, 657] on textarea at bounding box center [395, 651] width 289 height 68
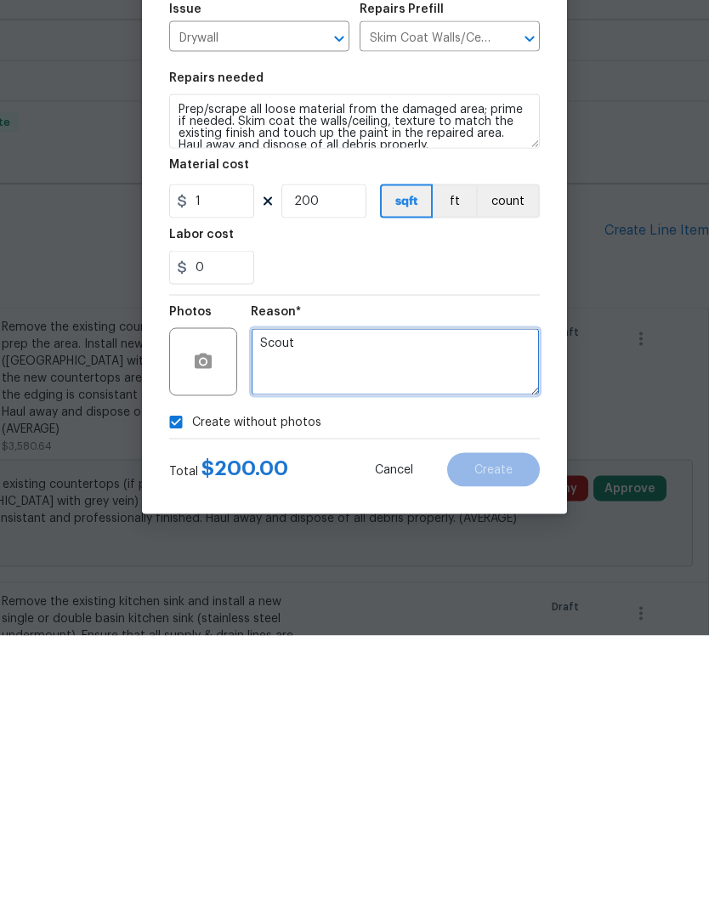
type textarea "Scout"
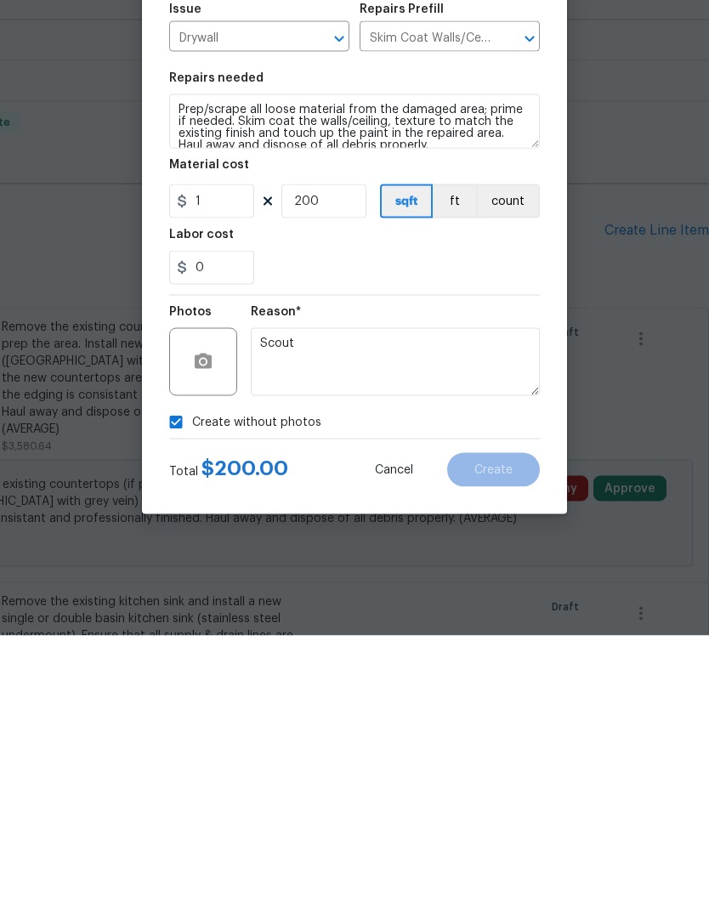
click at [321, 584] on div "Reason* Scout" at bounding box center [395, 639] width 289 height 111
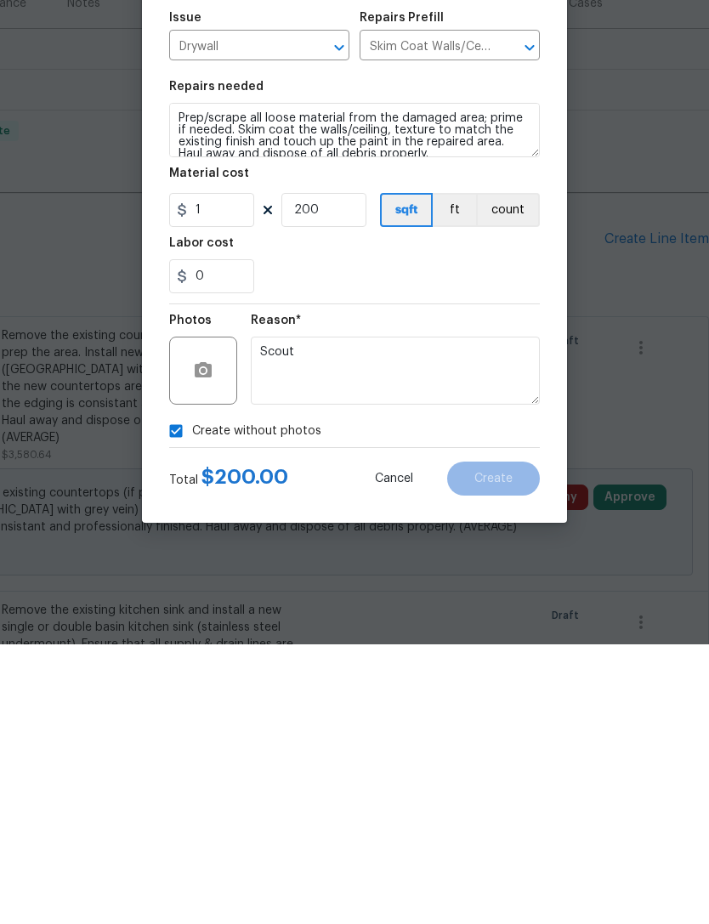
click at [223, 281] on span "Issue Drywall ​" at bounding box center [259, 315] width 180 height 69
click at [182, 292] on h5 "Issue" at bounding box center [185, 298] width 32 height 12
click at [211, 292] on div "Issue" at bounding box center [259, 303] width 180 height 22
click at [196, 292] on h5 "Issue" at bounding box center [185, 298] width 32 height 12
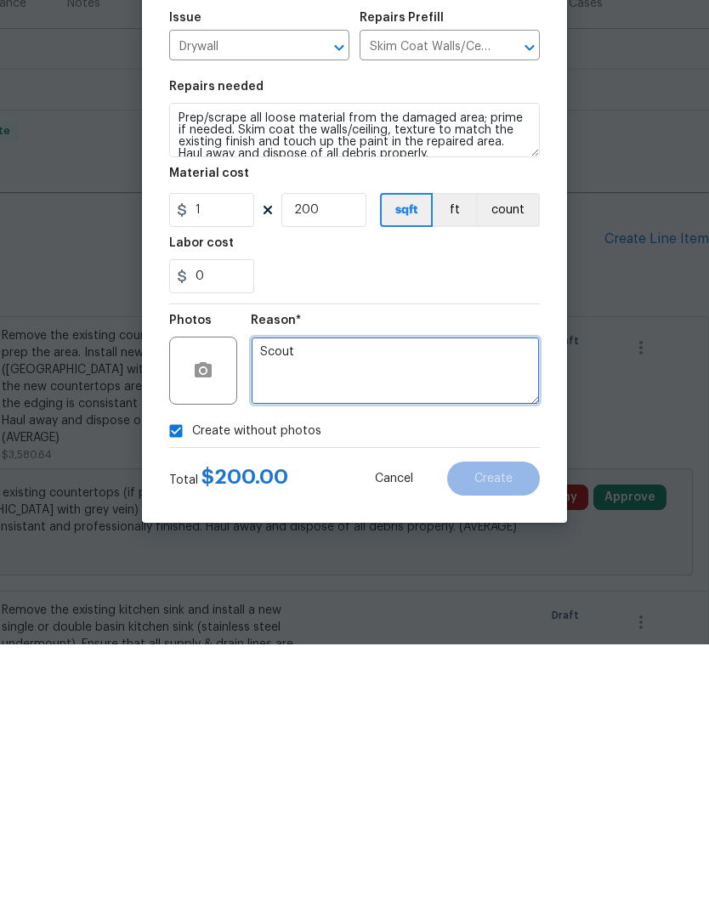
click at [303, 617] on textarea "Scout" at bounding box center [395, 651] width 289 height 68
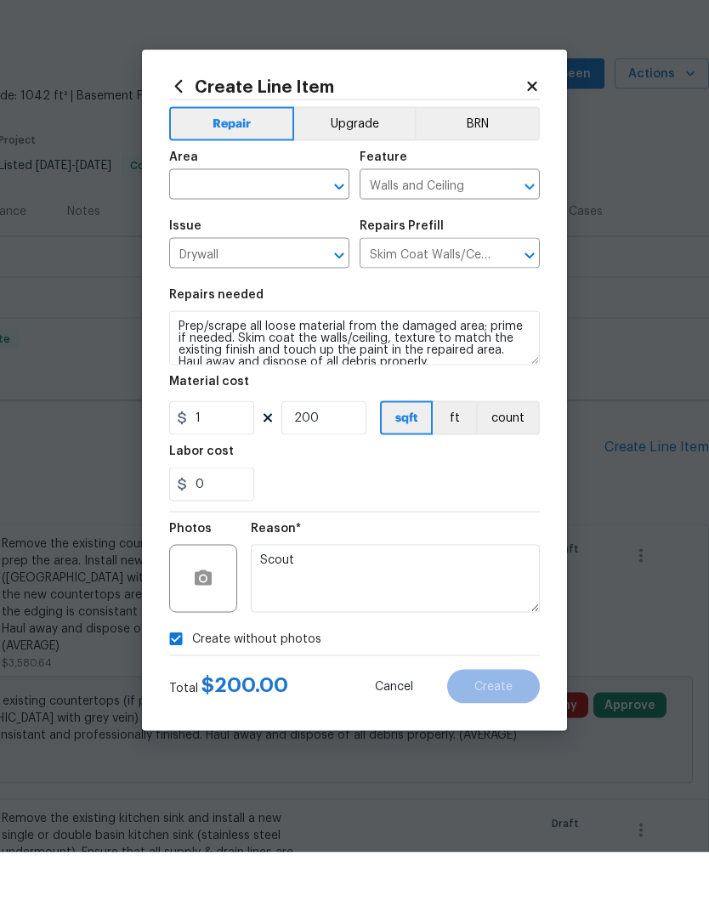
click at [187, 245] on input "text" at bounding box center [235, 258] width 133 height 26
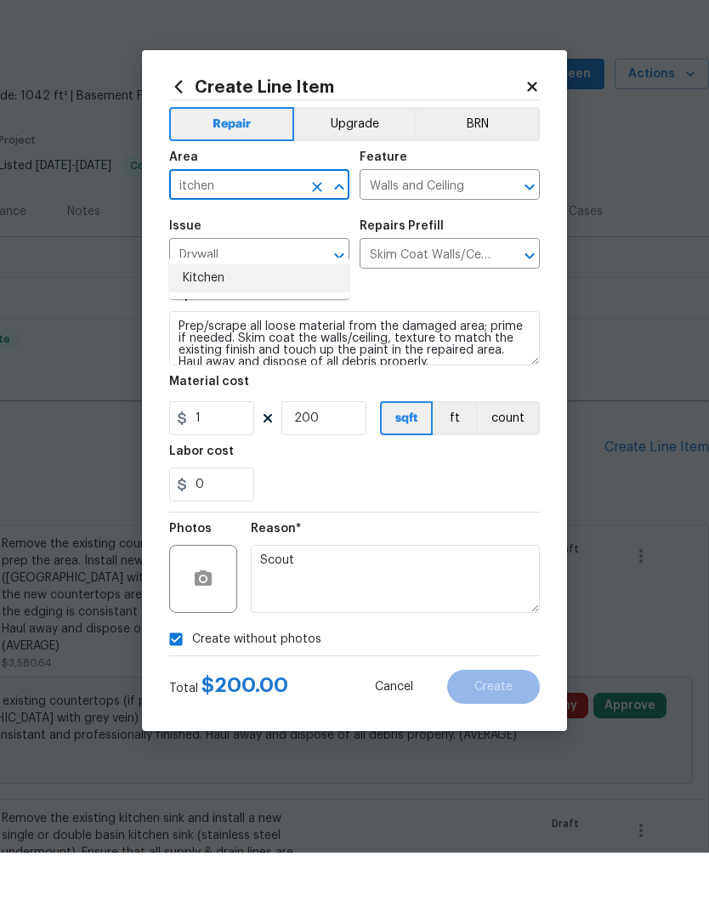
click at [183, 336] on li "Kitchen" at bounding box center [259, 350] width 180 height 28
type input "Kitchen"
click at [338, 179] on button "Upgrade" at bounding box center [355, 196] width 122 height 34
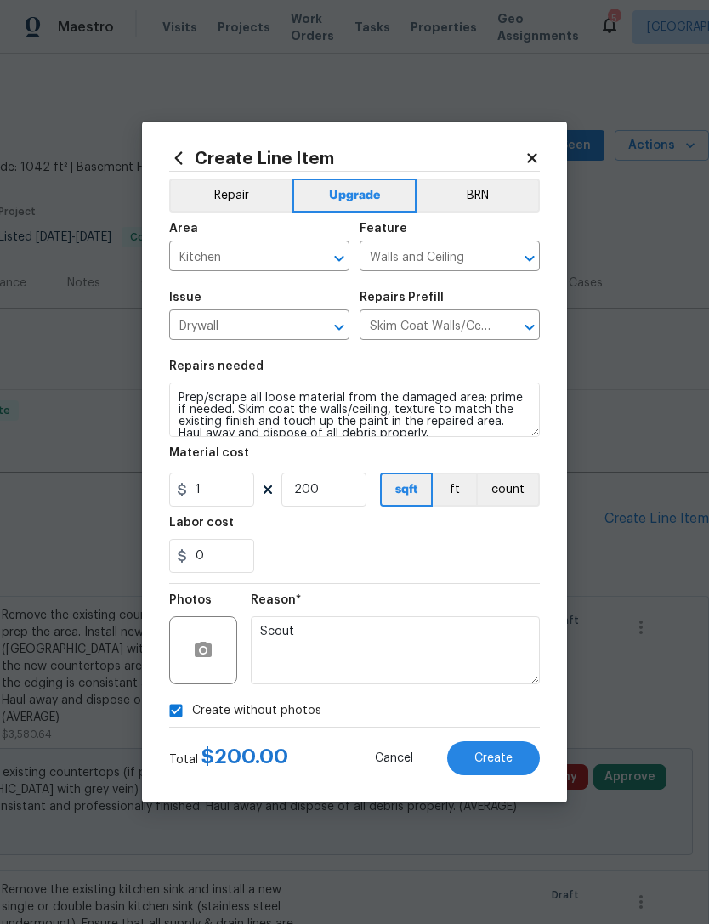
click at [374, 555] on div "0" at bounding box center [354, 556] width 371 height 34
click at [480, 761] on span "Create" at bounding box center [493, 759] width 38 height 13
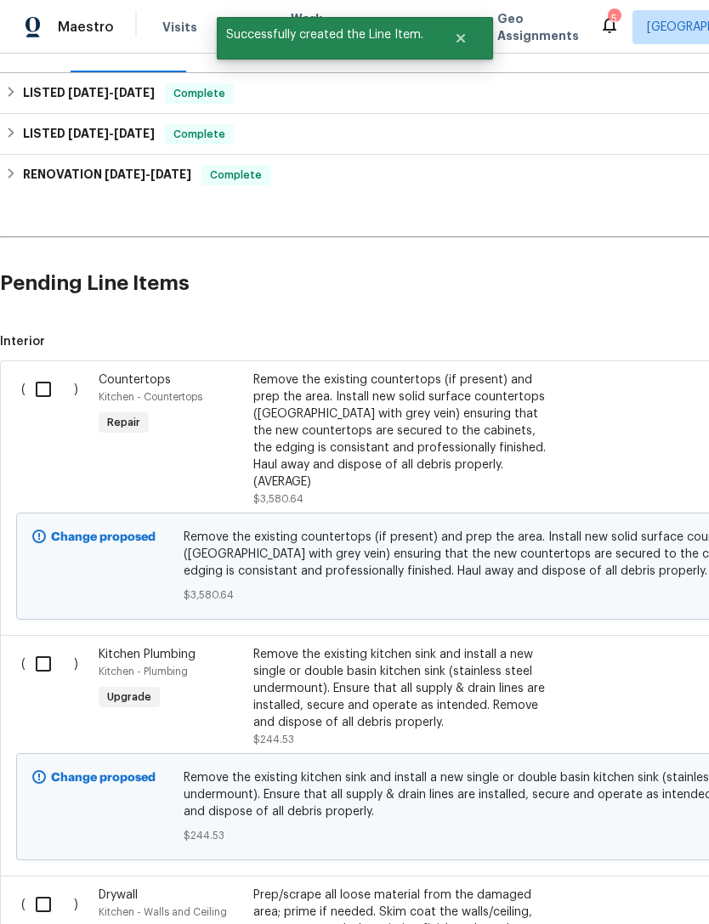
scroll to position [244, 0]
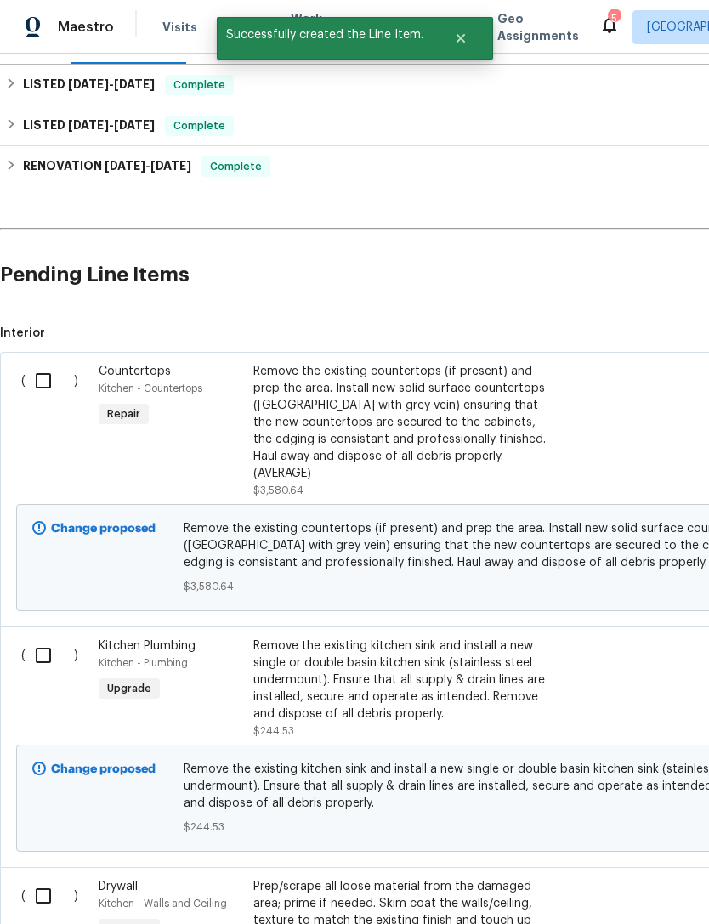
click at [46, 389] on input "checkbox" at bounding box center [50, 381] width 48 height 36
checkbox input "true"
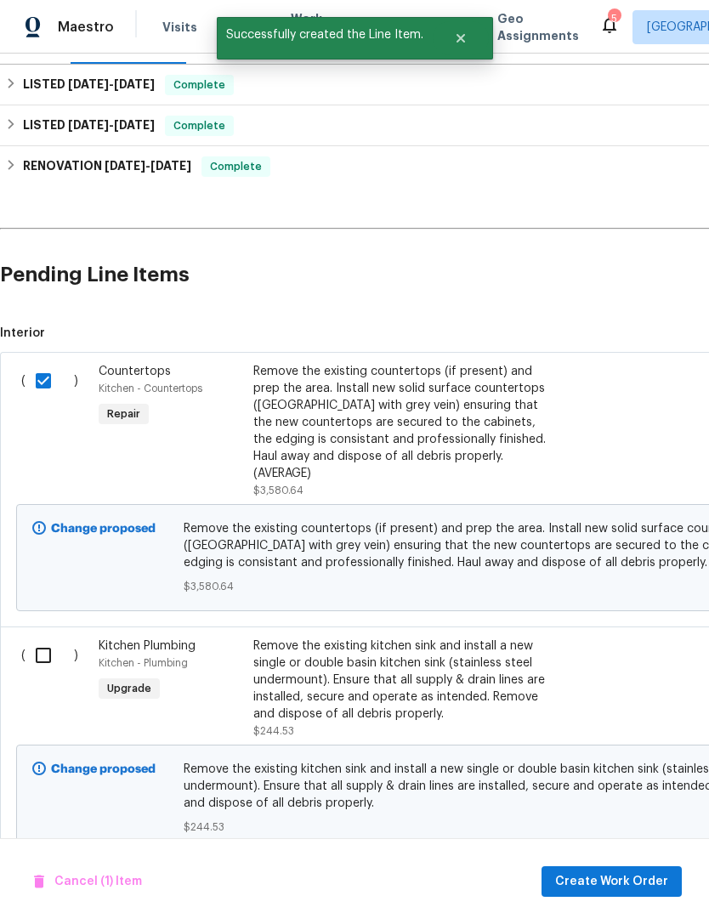
click at [43, 653] on input "checkbox" at bounding box center [50, 656] width 48 height 36
checkbox input "true"
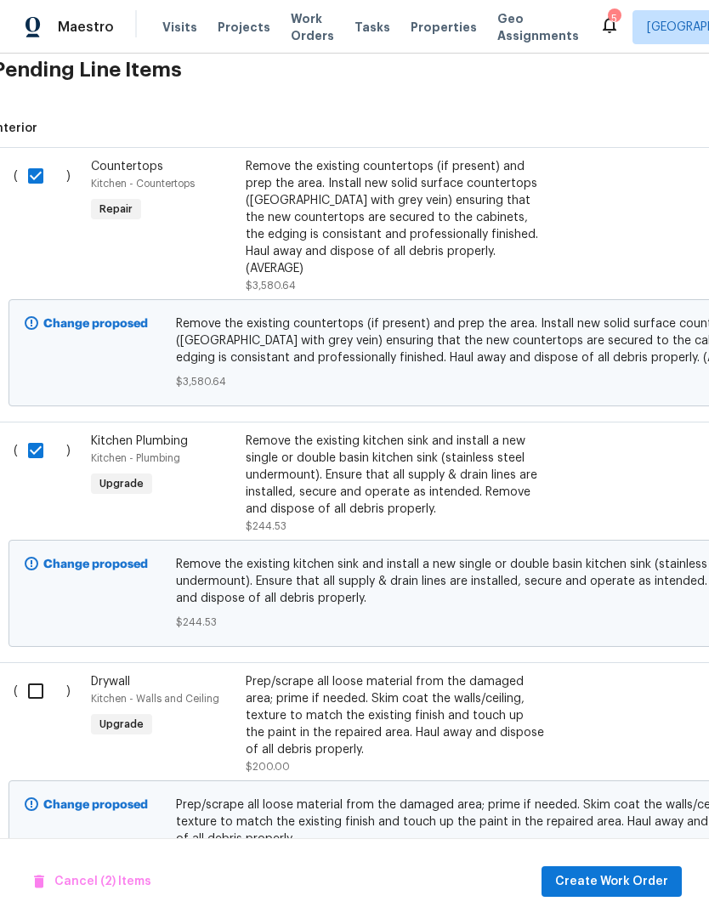
scroll to position [449, 7]
click at [41, 688] on input "checkbox" at bounding box center [43, 691] width 48 height 36
checkbox input "true"
click at [606, 884] on span "Create Work Order" at bounding box center [611, 882] width 113 height 21
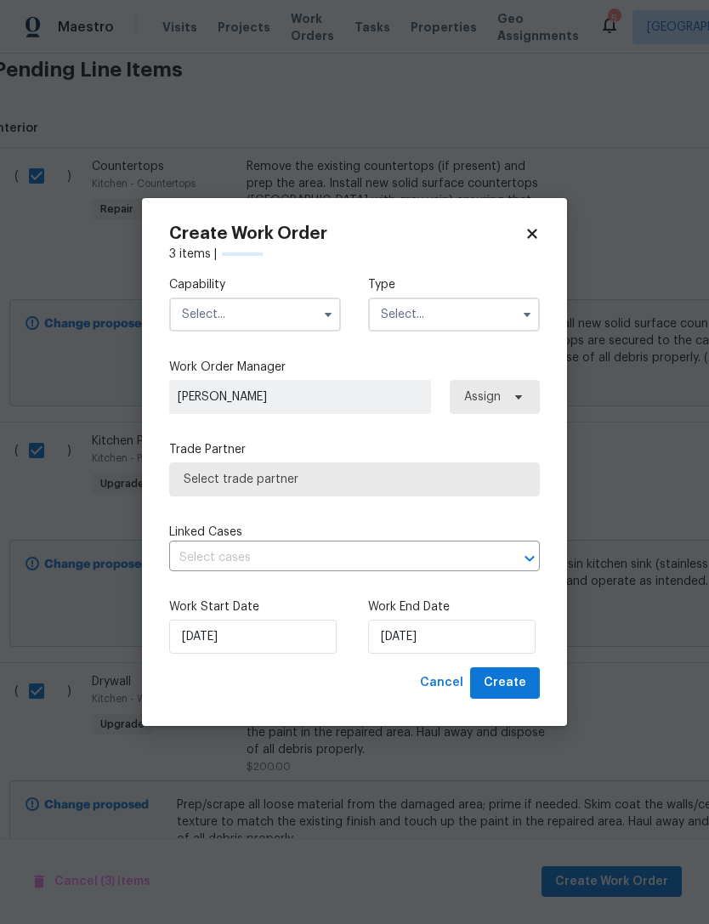
checkbox input "false"
click at [197, 315] on input "text" at bounding box center [255, 315] width 172 height 34
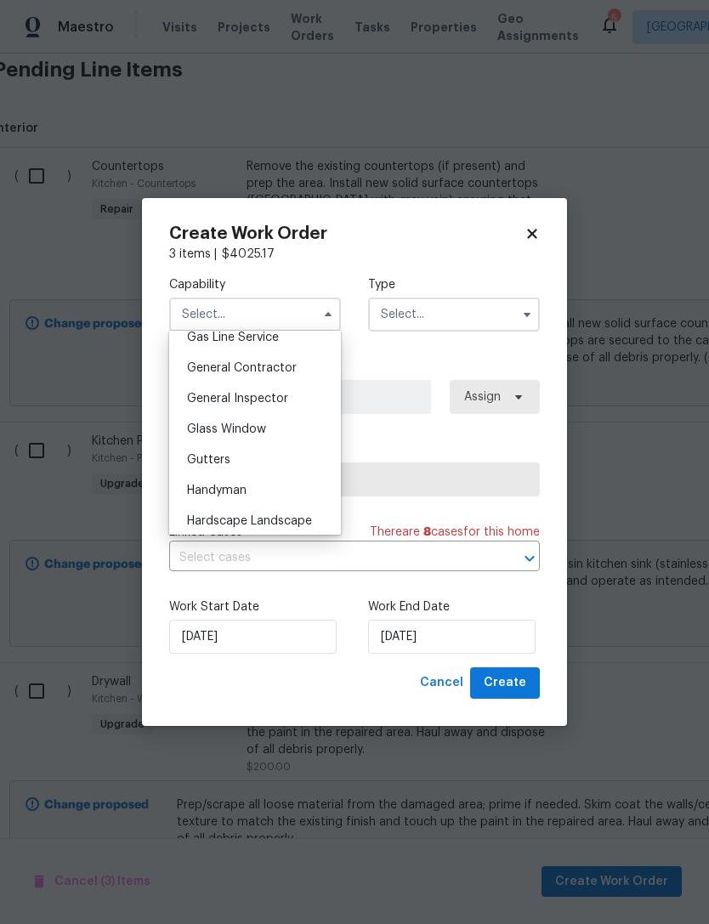
scroll to position [786, 0]
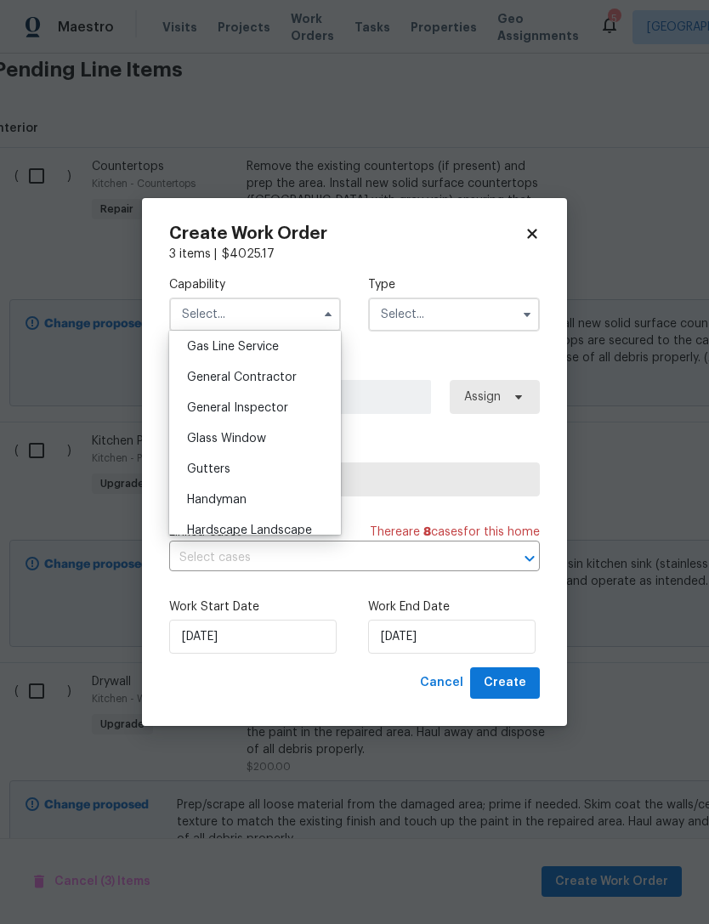
click at [196, 380] on span "General Contractor" at bounding box center [242, 378] width 110 height 12
type input "General Contractor"
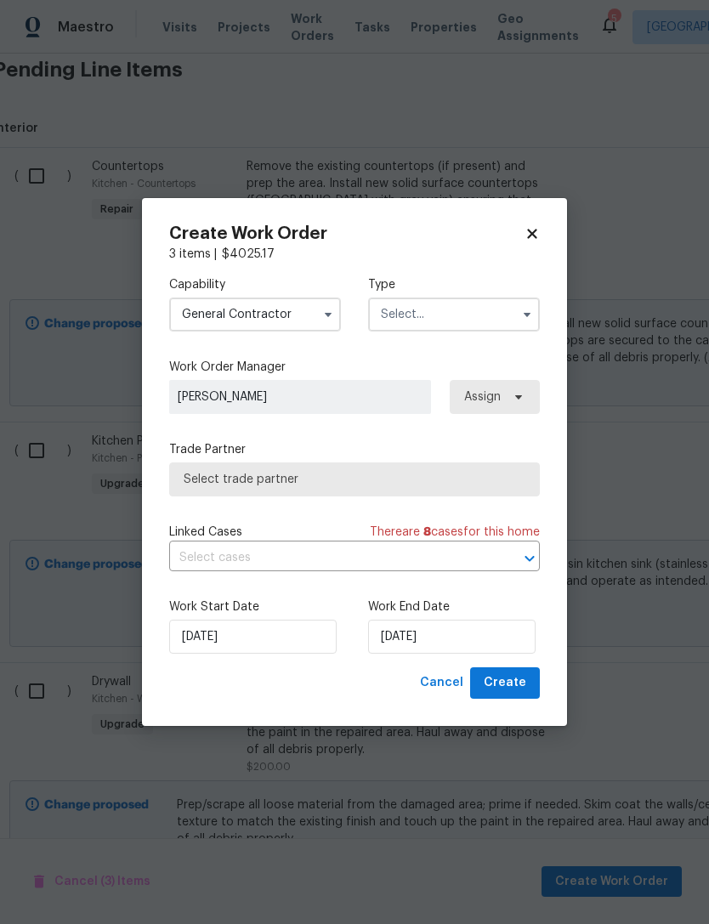
click at [412, 321] on input "text" at bounding box center [454, 315] width 172 height 34
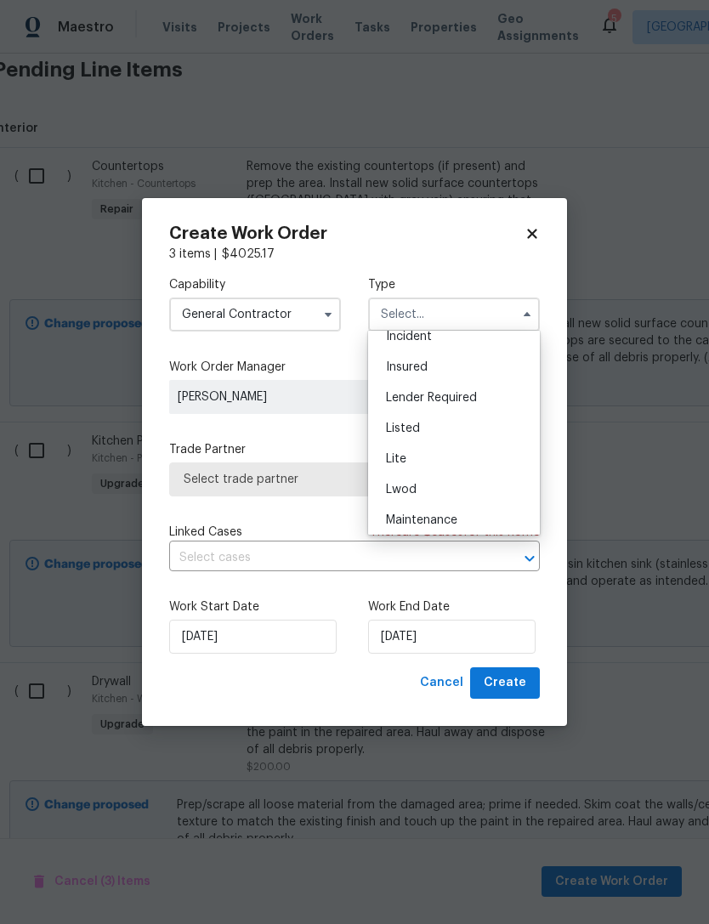
scroll to position [111, 0]
click at [393, 420] on span "Listed" at bounding box center [403, 424] width 34 height 12
type input "Listed"
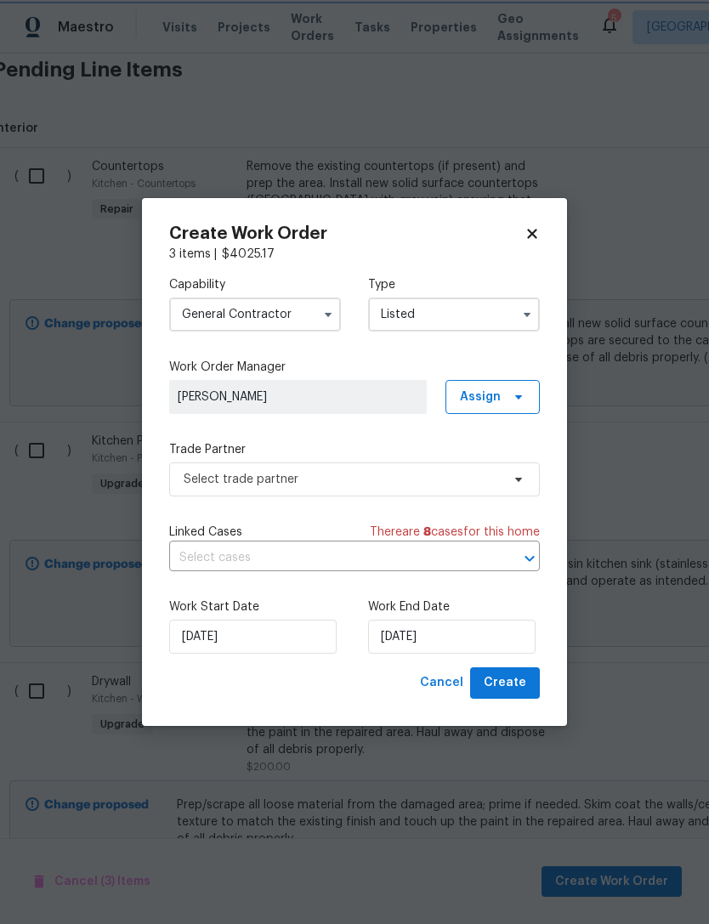
scroll to position [0, 0]
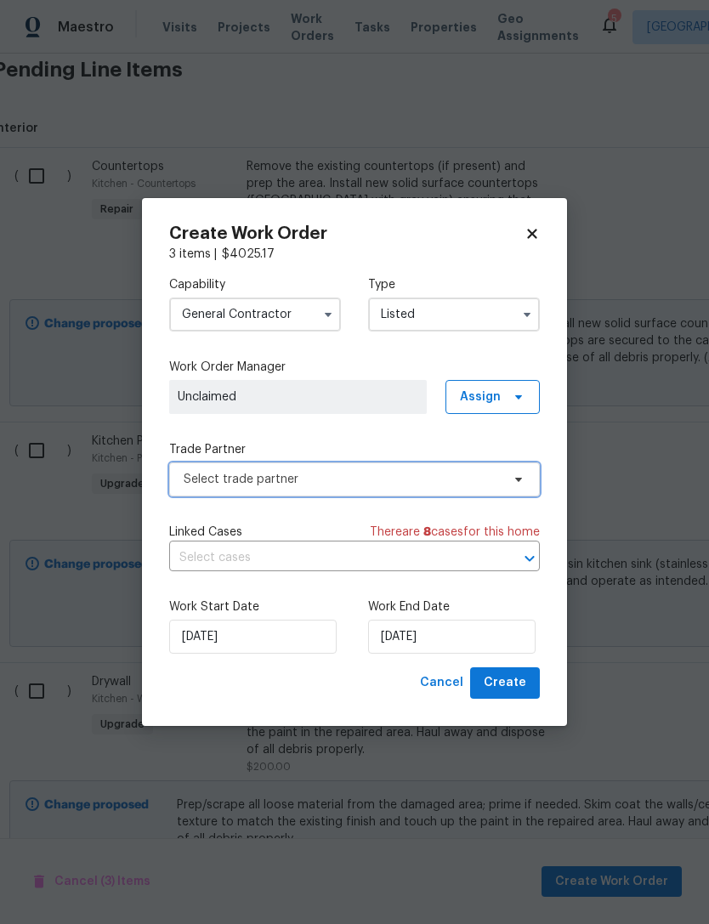
click at [192, 483] on span "Select trade partner" at bounding box center [342, 479] width 317 height 17
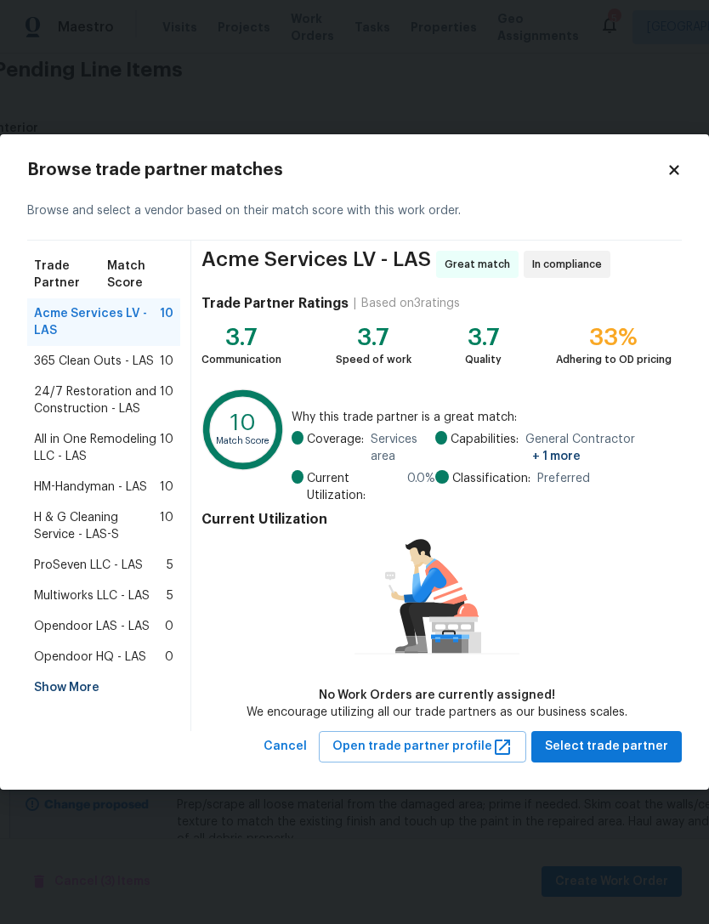
click at [53, 524] on span "H & G Cleaning Service - LAS-S" at bounding box center [97, 526] width 126 height 34
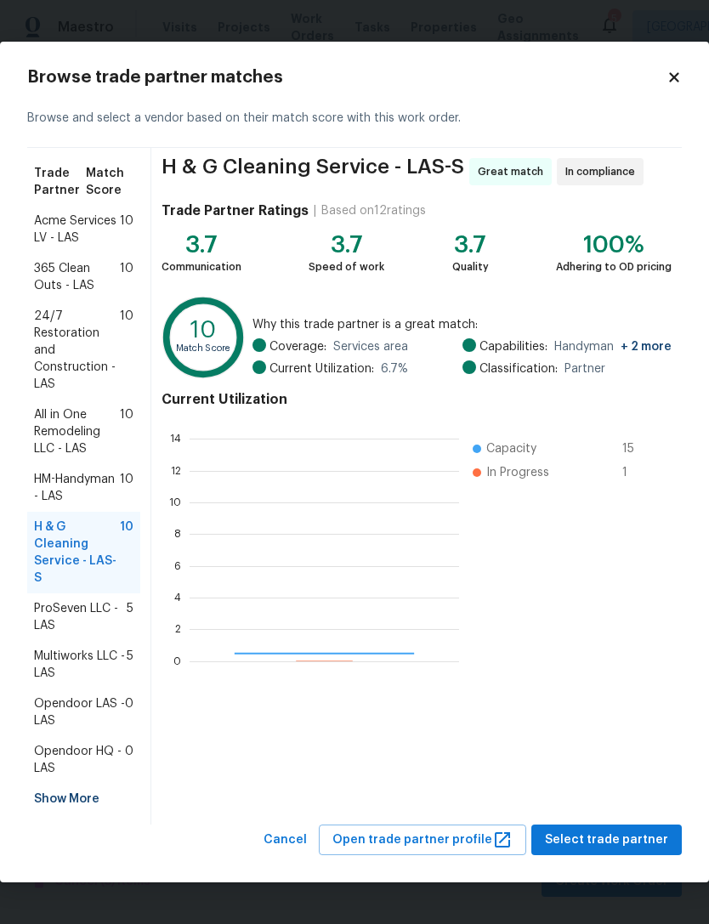
scroll to position [238, 270]
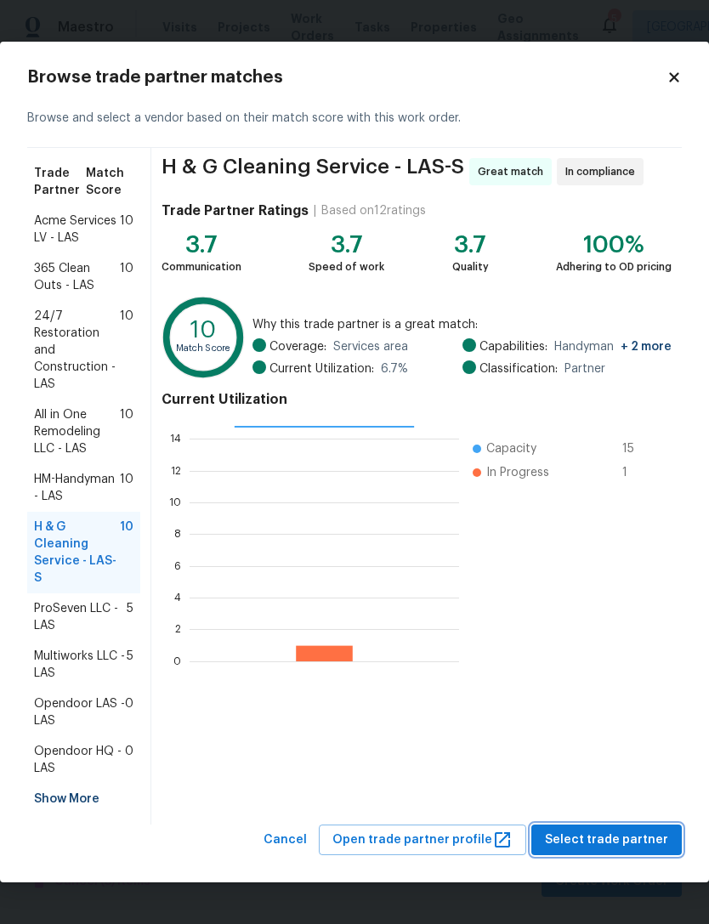
click at [587, 835] on span "Select trade partner" at bounding box center [606, 840] width 123 height 21
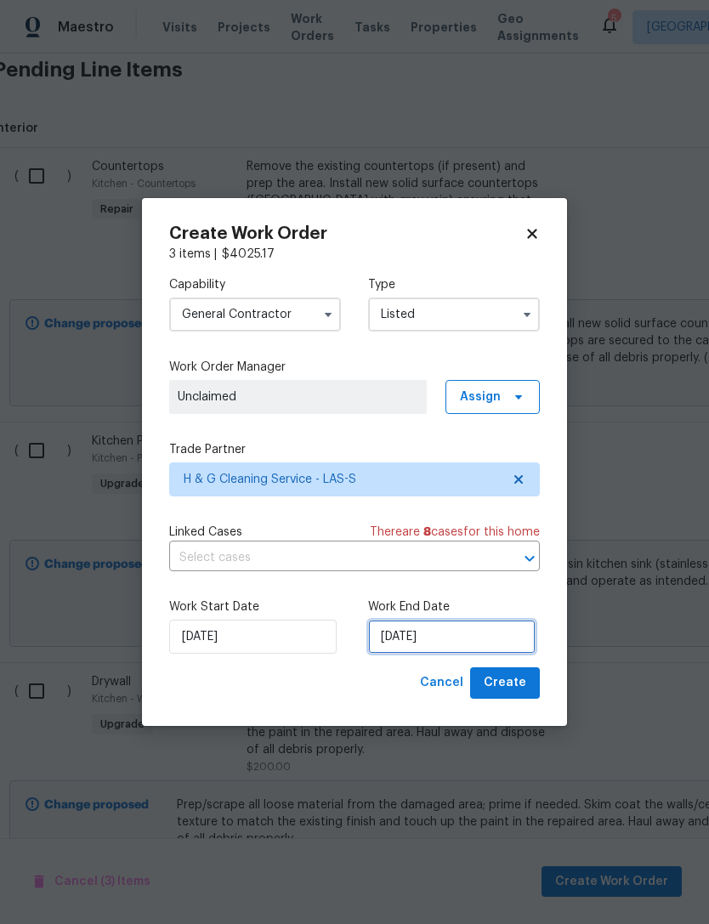
click at [416, 632] on input "[DATE]" at bounding box center [452, 637] width 168 height 34
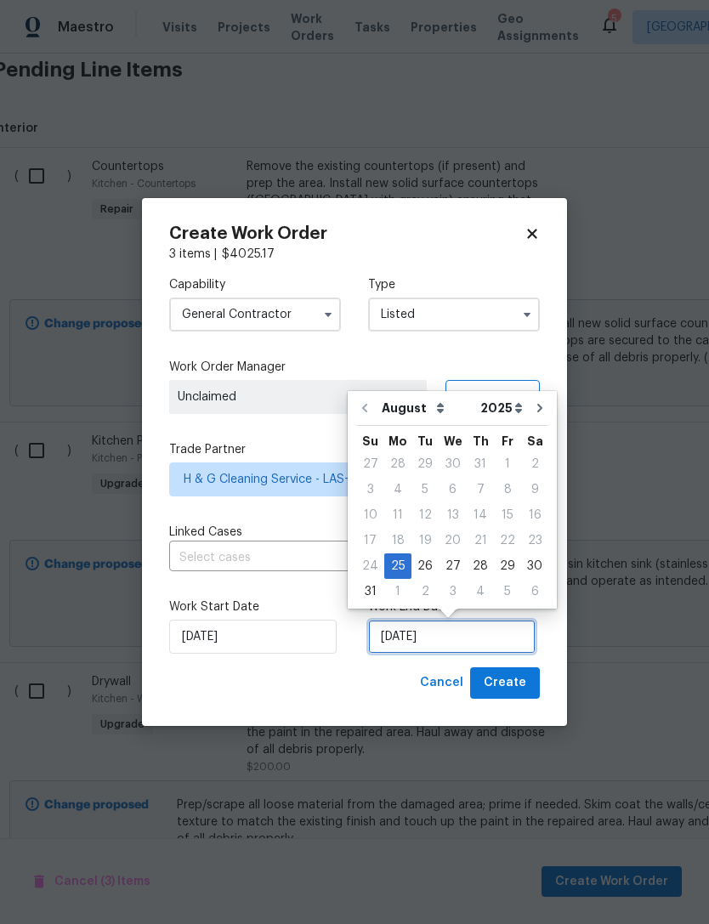
scroll to position [31, 0]
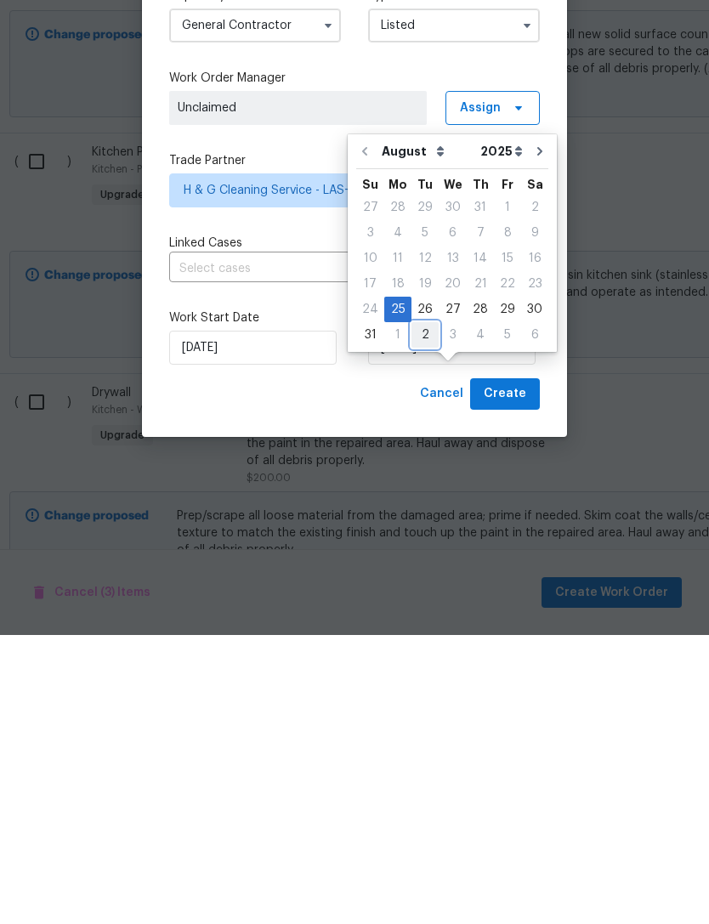
click at [417, 612] on div "2" at bounding box center [425, 624] width 27 height 24
type input "[DATE]"
select select "8"
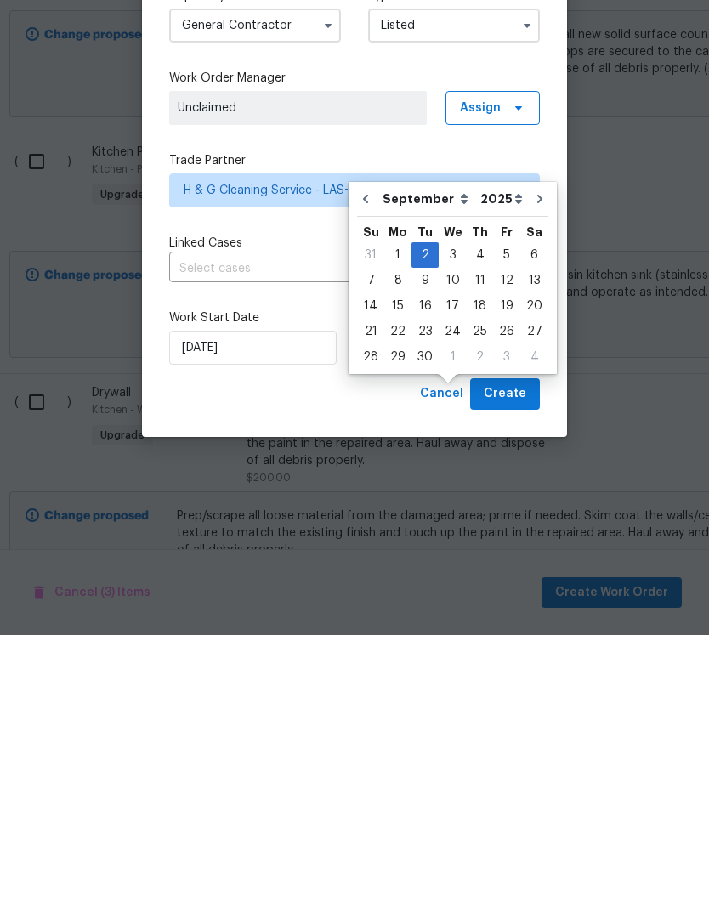
scroll to position [54, 0]
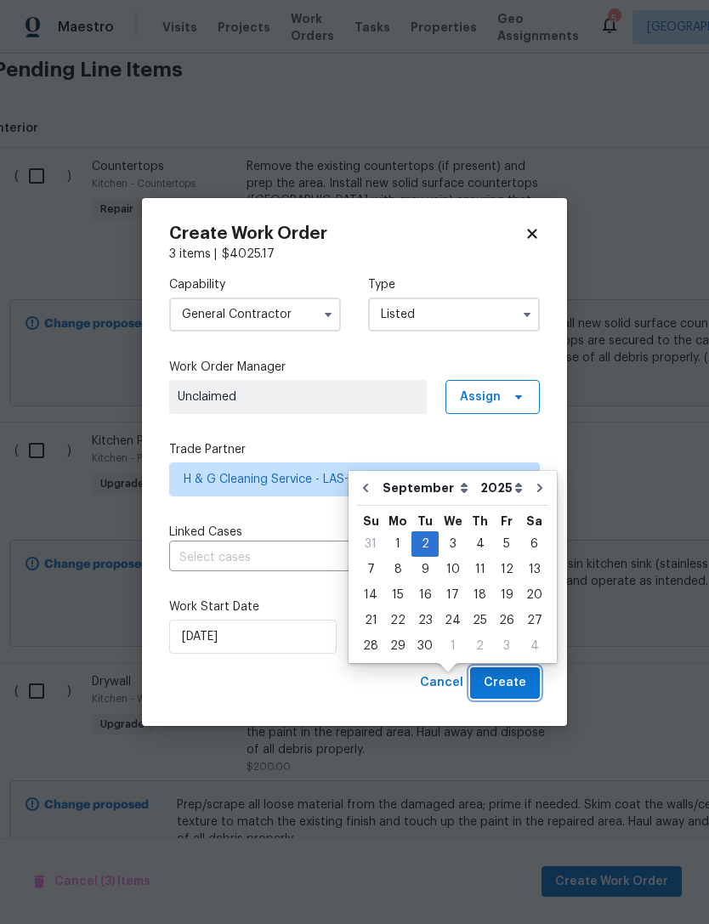
click at [520, 679] on span "Create" at bounding box center [505, 683] width 43 height 21
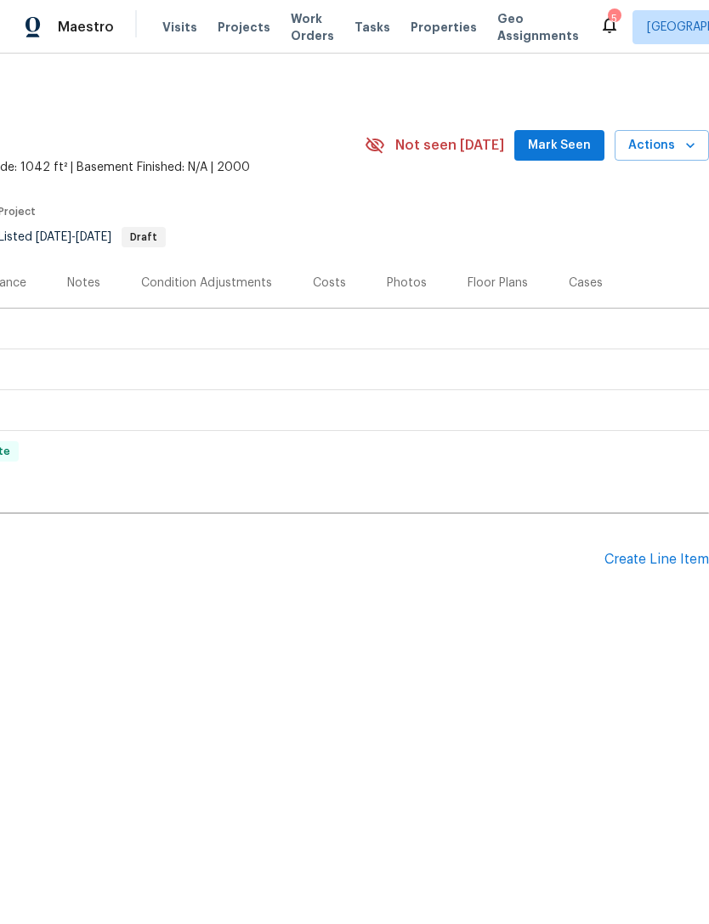
scroll to position [0, 252]
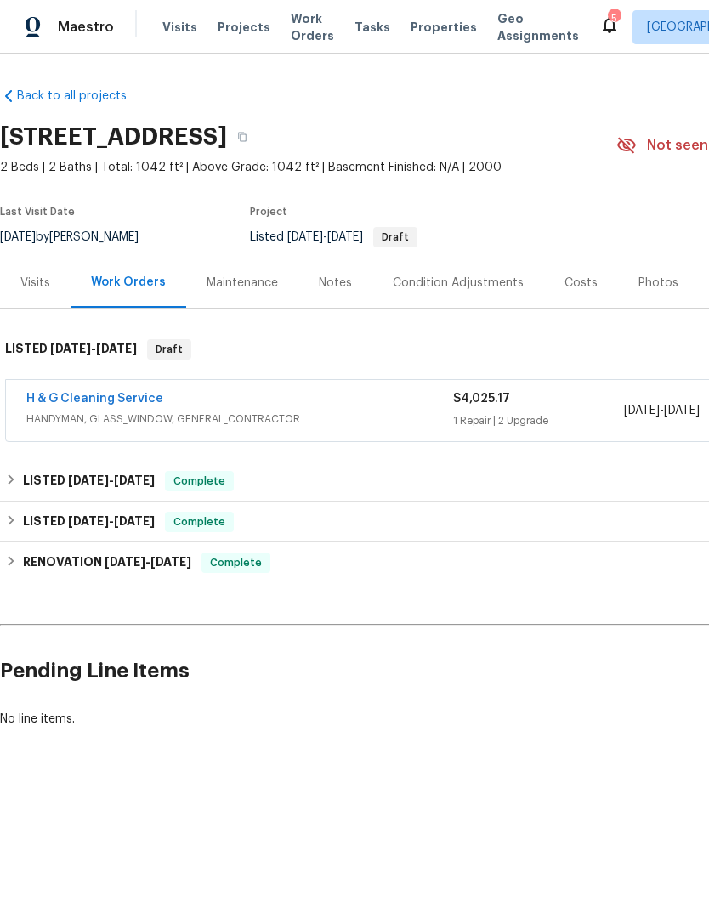
click at [66, 393] on link "H & G Cleaning Service" at bounding box center [94, 399] width 137 height 12
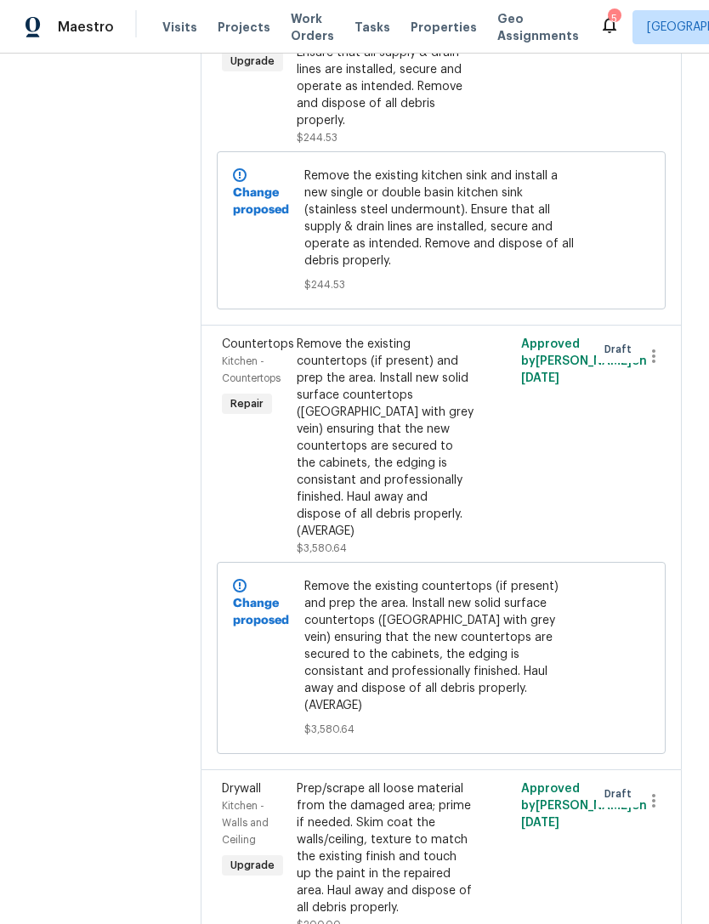
scroll to position [477, 0]
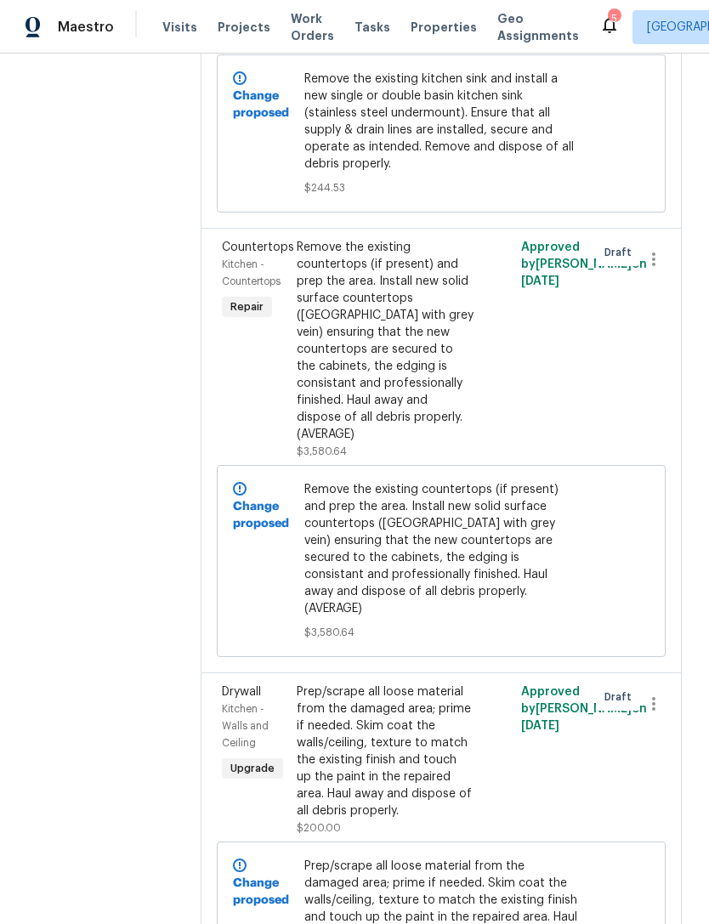
click at [361, 443] on div "Remove the existing countertops (if present) and prep the area. Install new sol…" at bounding box center [385, 341] width 177 height 204
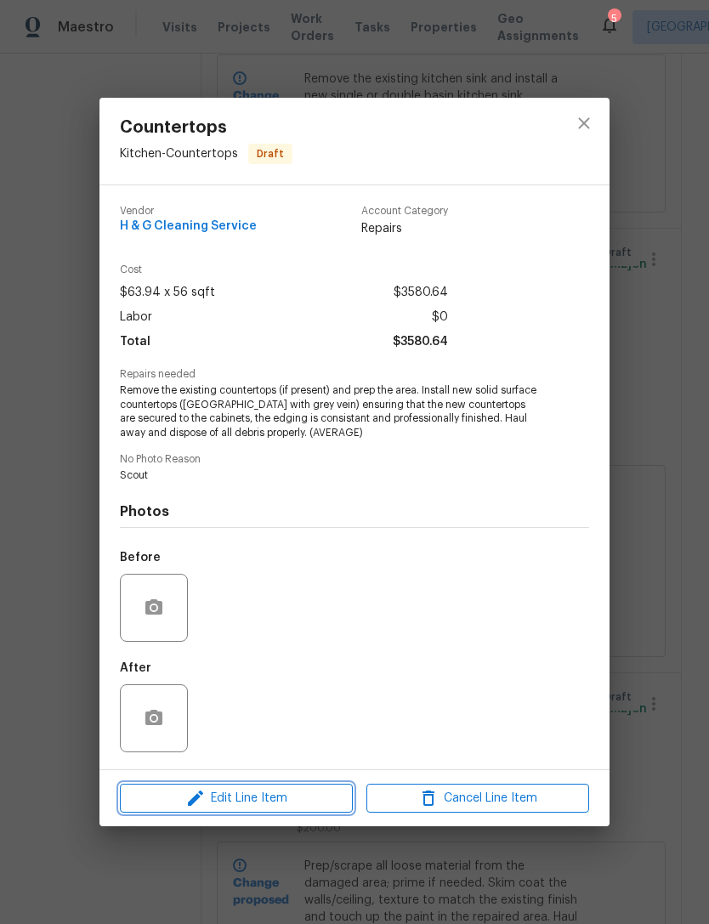
click at [172, 804] on span "Edit Line Item" at bounding box center [236, 798] width 223 height 21
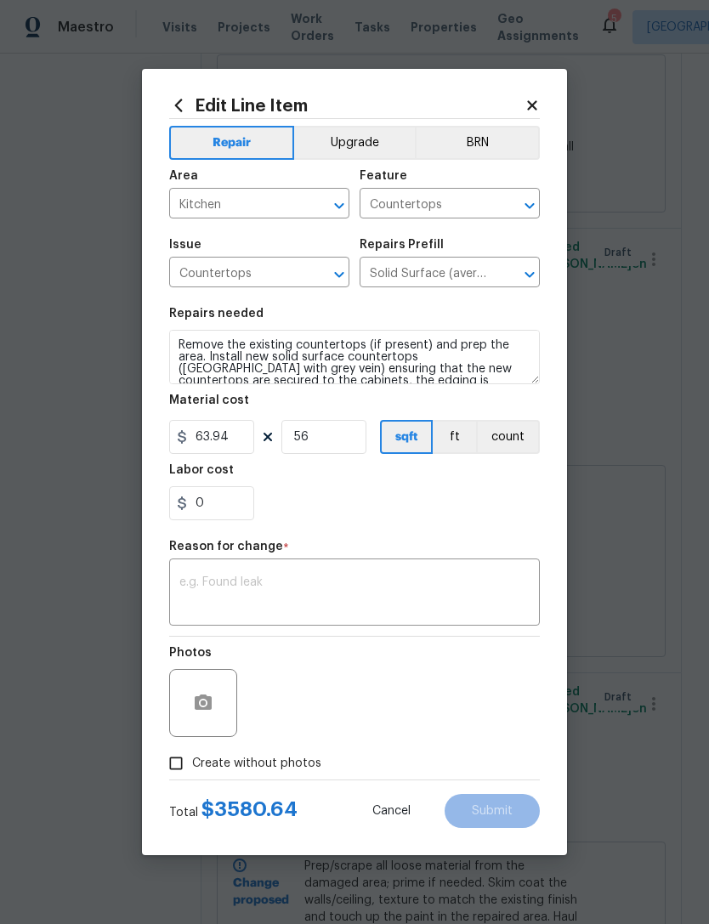
click at [333, 143] on button "Upgrade" at bounding box center [355, 143] width 122 height 34
click at [211, 597] on textarea at bounding box center [354, 595] width 350 height 36
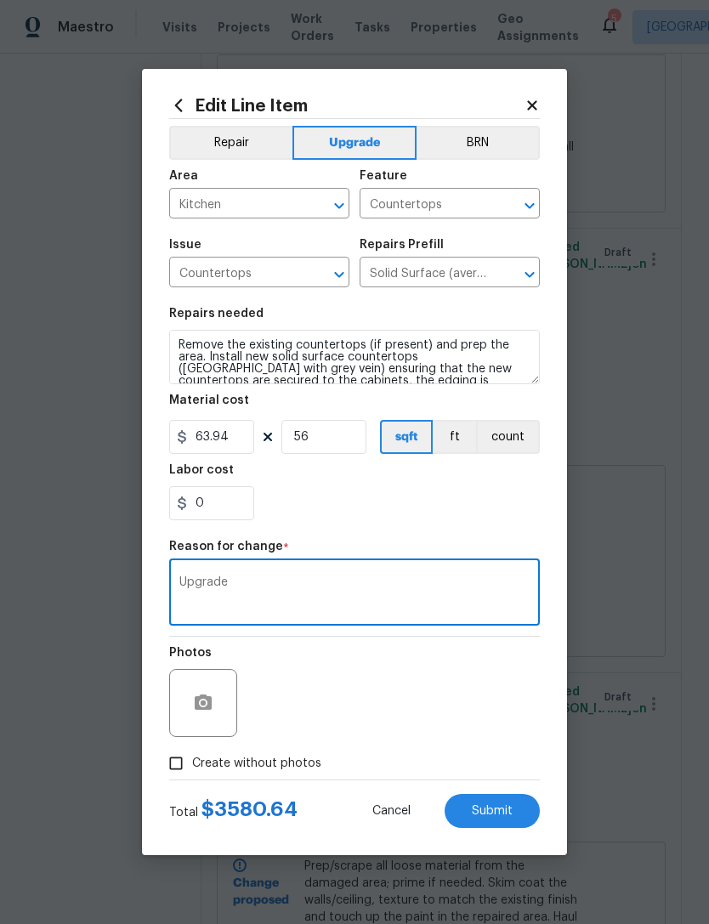
type textarea "Upgrade"
click at [304, 516] on div "0" at bounding box center [354, 503] width 371 height 34
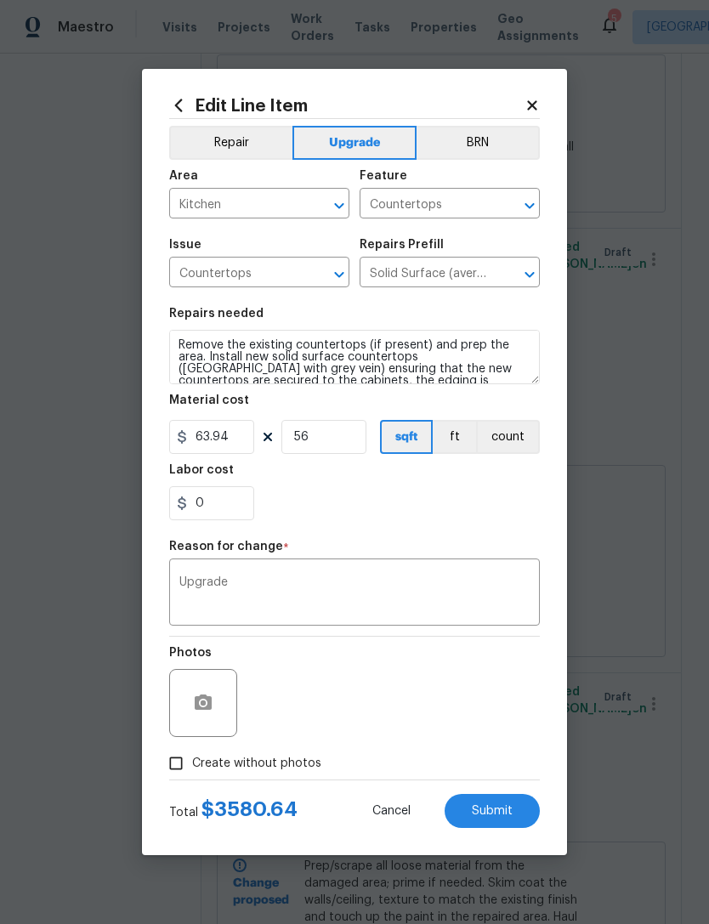
click at [523, 806] on button "Submit" at bounding box center [492, 811] width 95 height 34
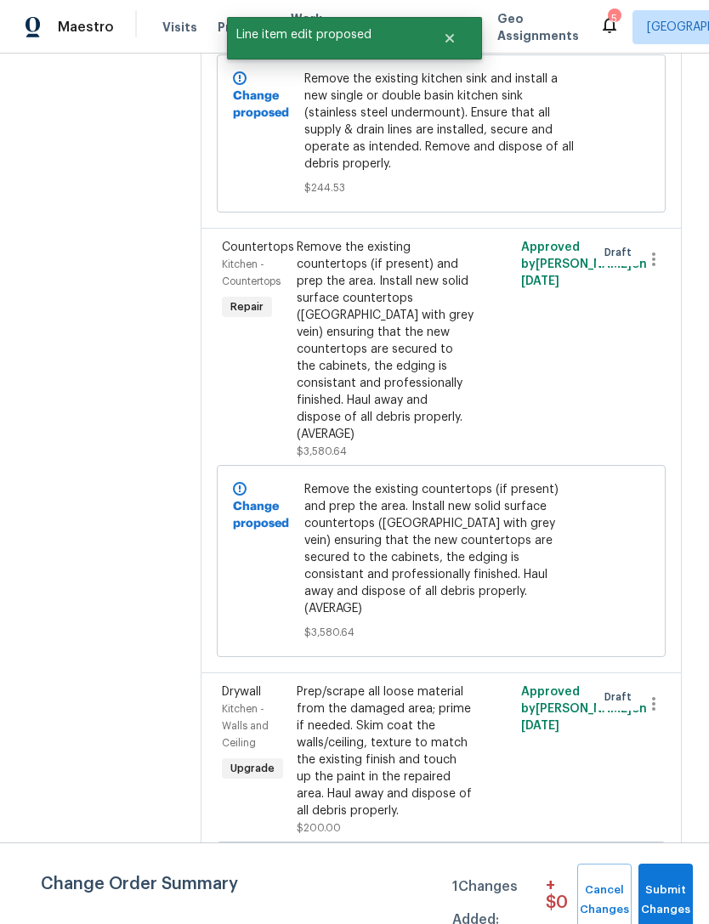
scroll to position [0, 0]
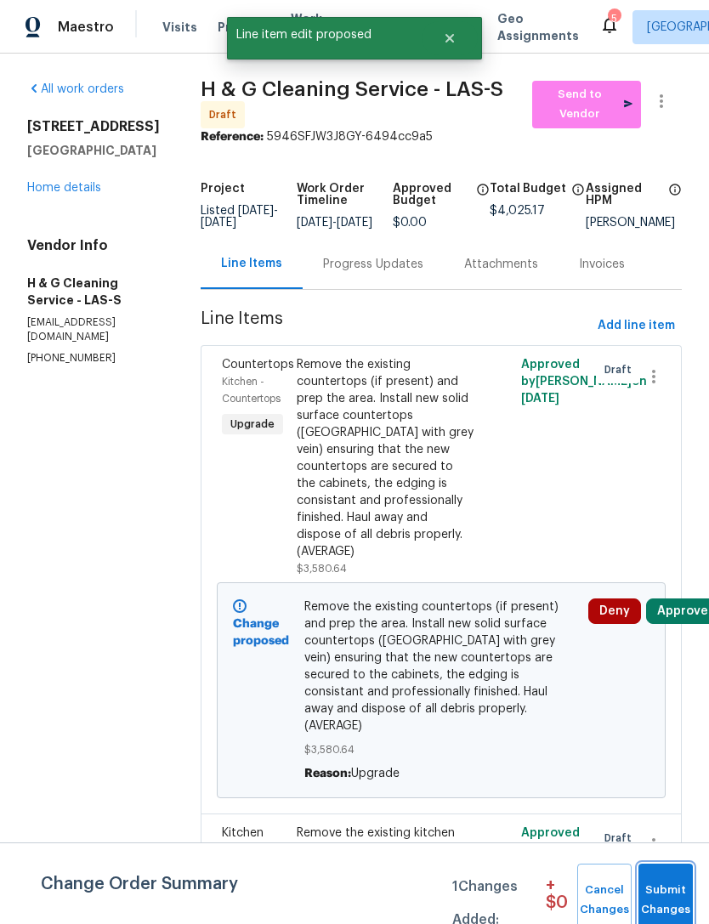
click at [674, 898] on span "Submit Changes" at bounding box center [665, 900] width 37 height 39
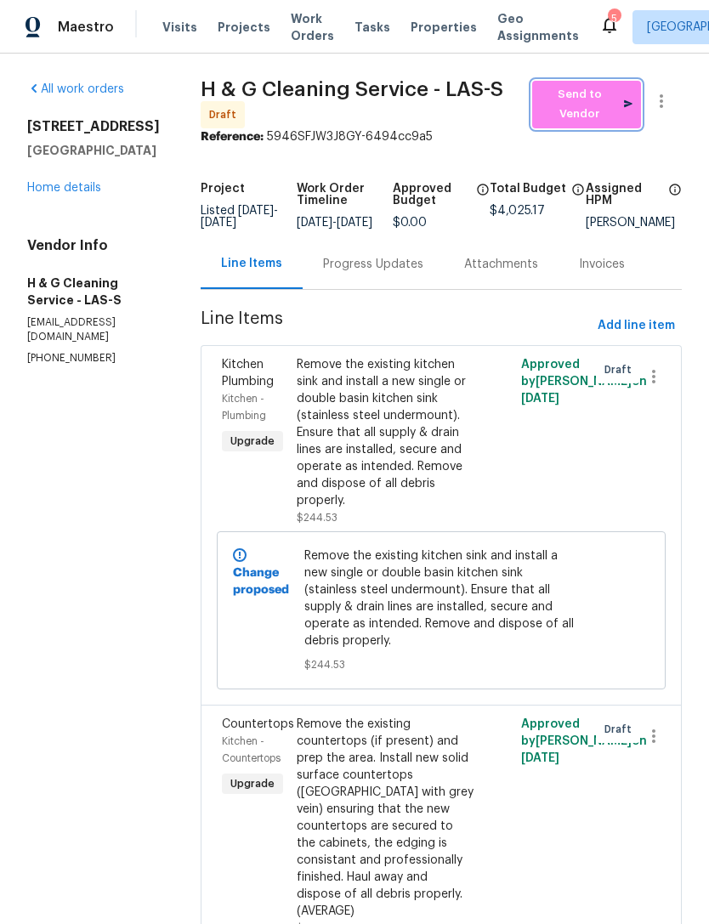
click at [591, 114] on span "Send to Vendor" at bounding box center [587, 104] width 92 height 39
